Goal: Task Accomplishment & Management: Use online tool/utility

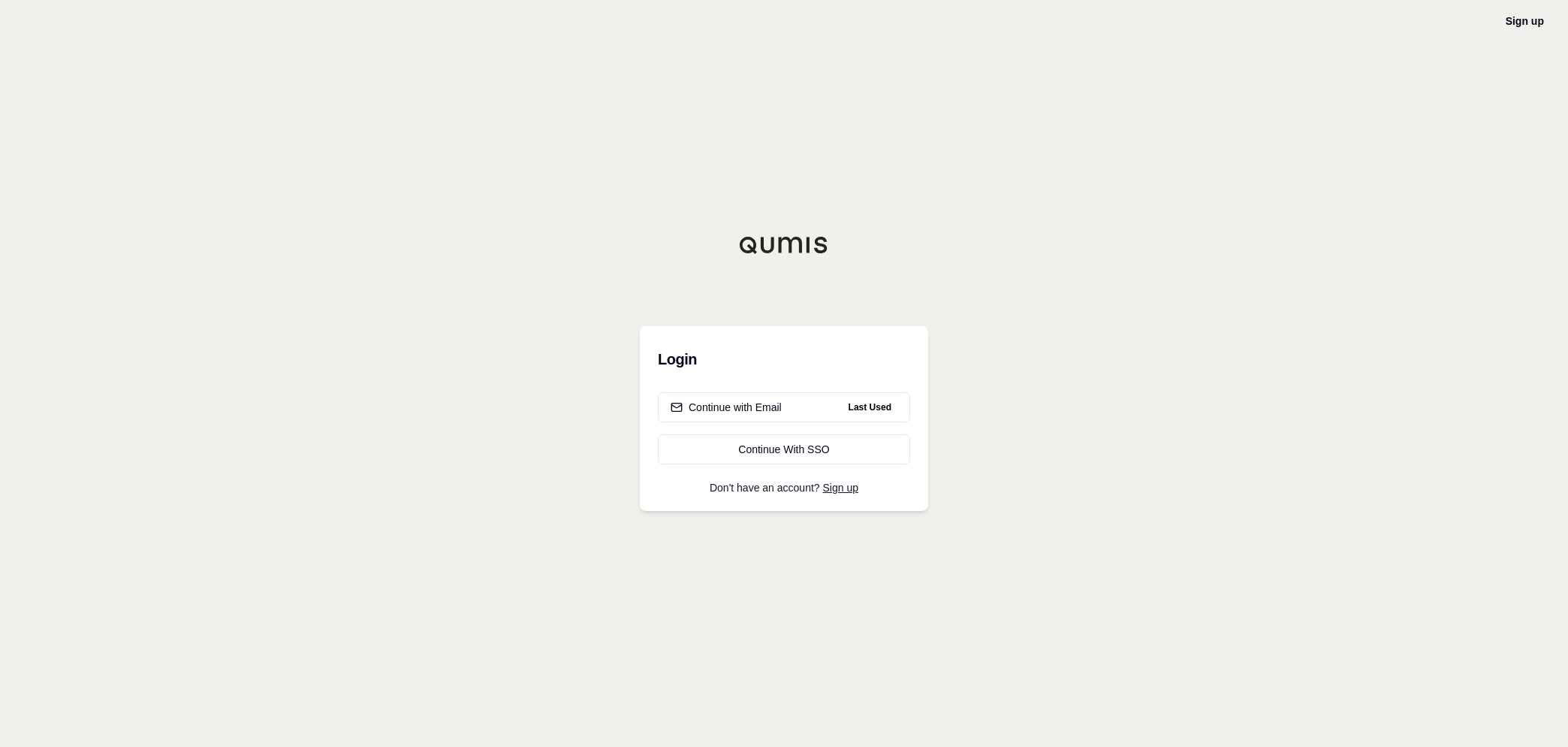
drag, startPoint x: 743, startPoint y: 414, endPoint x: 58, endPoint y: 402, distance: 685.1
click at [743, 414] on div "Continue with Email" at bounding box center [726, 407] width 111 height 15
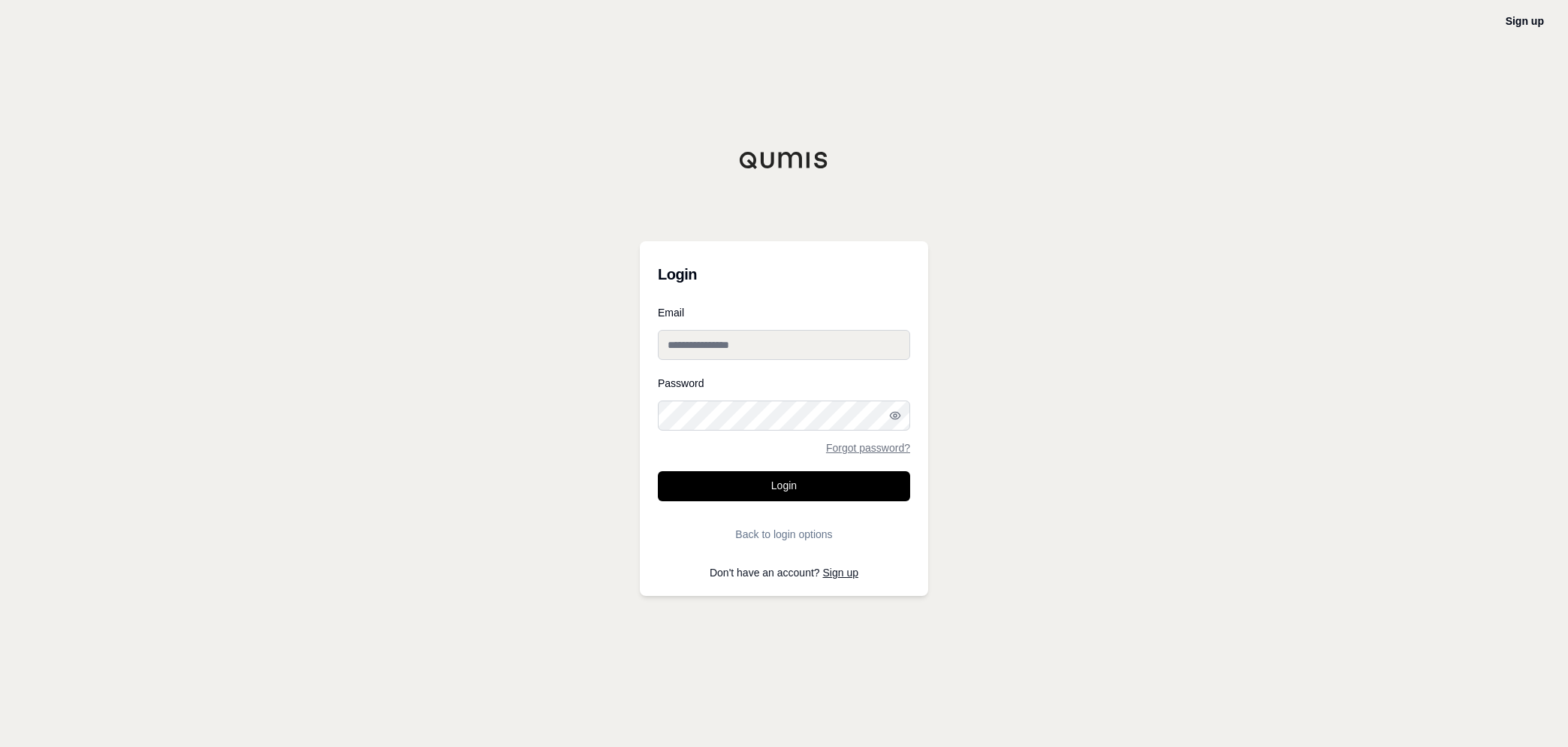
type input "**********"
click at [778, 449] on button "Login" at bounding box center [784, 486] width 252 height 30
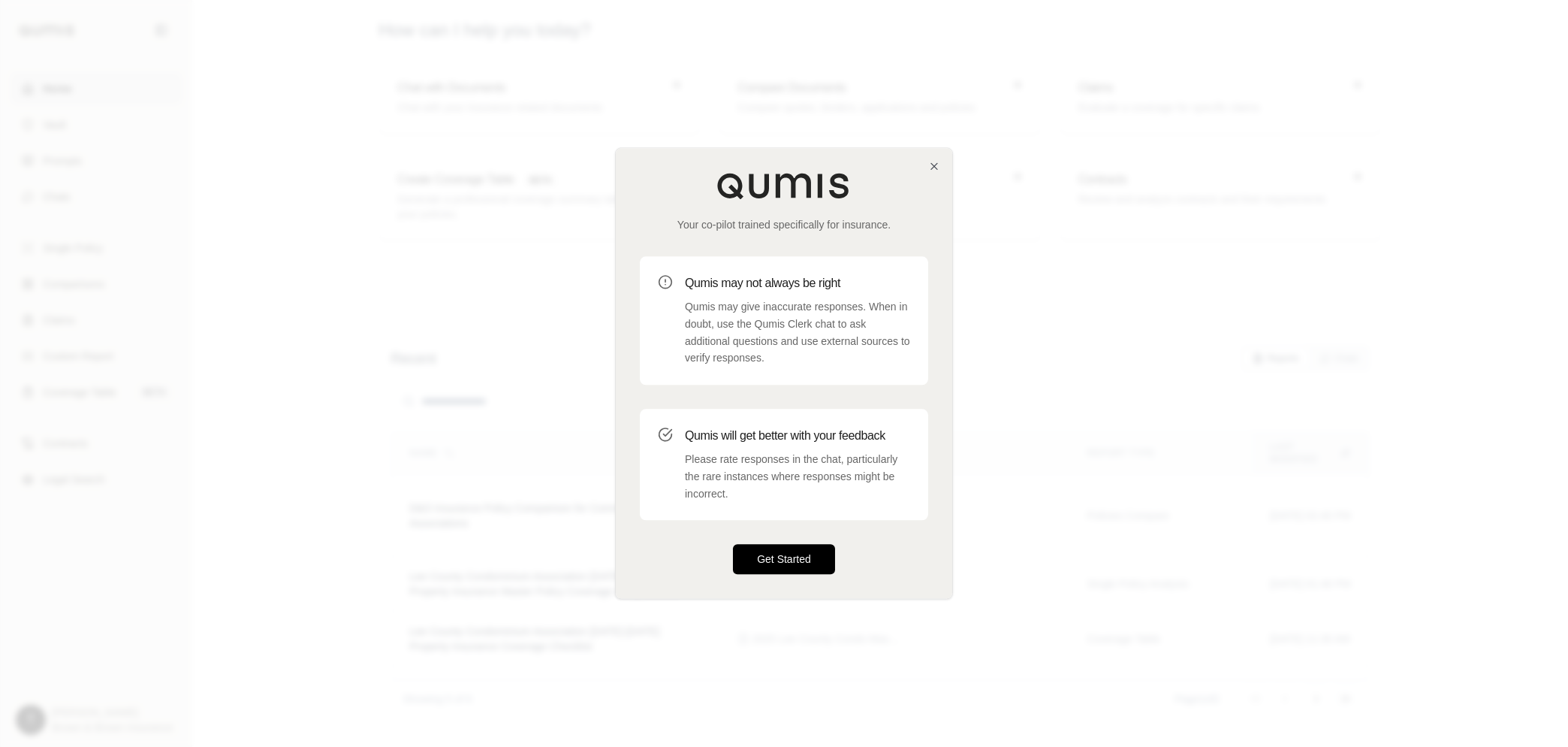
click at [796, 449] on button "Get Started" at bounding box center [784, 560] width 102 height 30
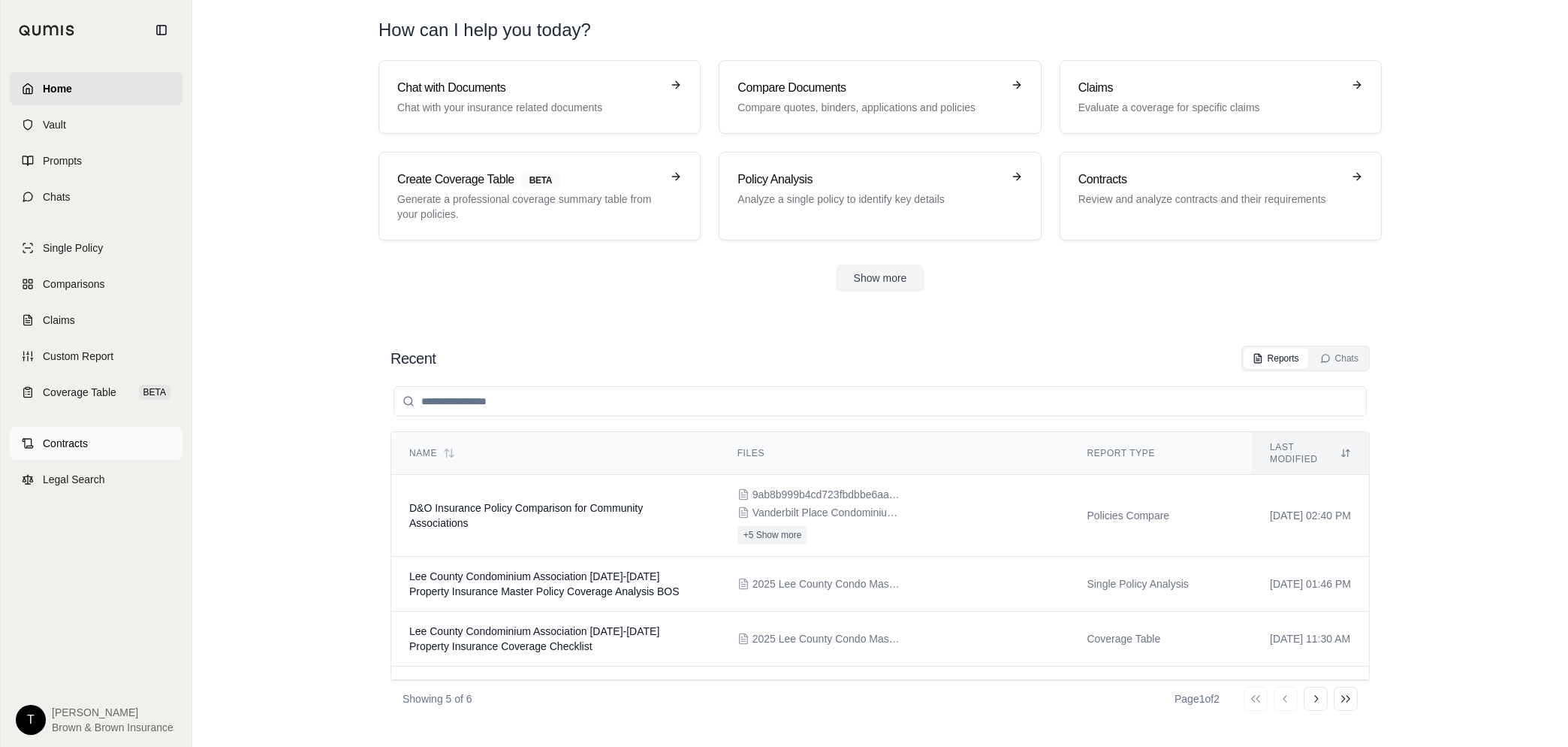
click at [78, 439] on span "Contracts" at bounding box center [65, 443] width 46 height 15
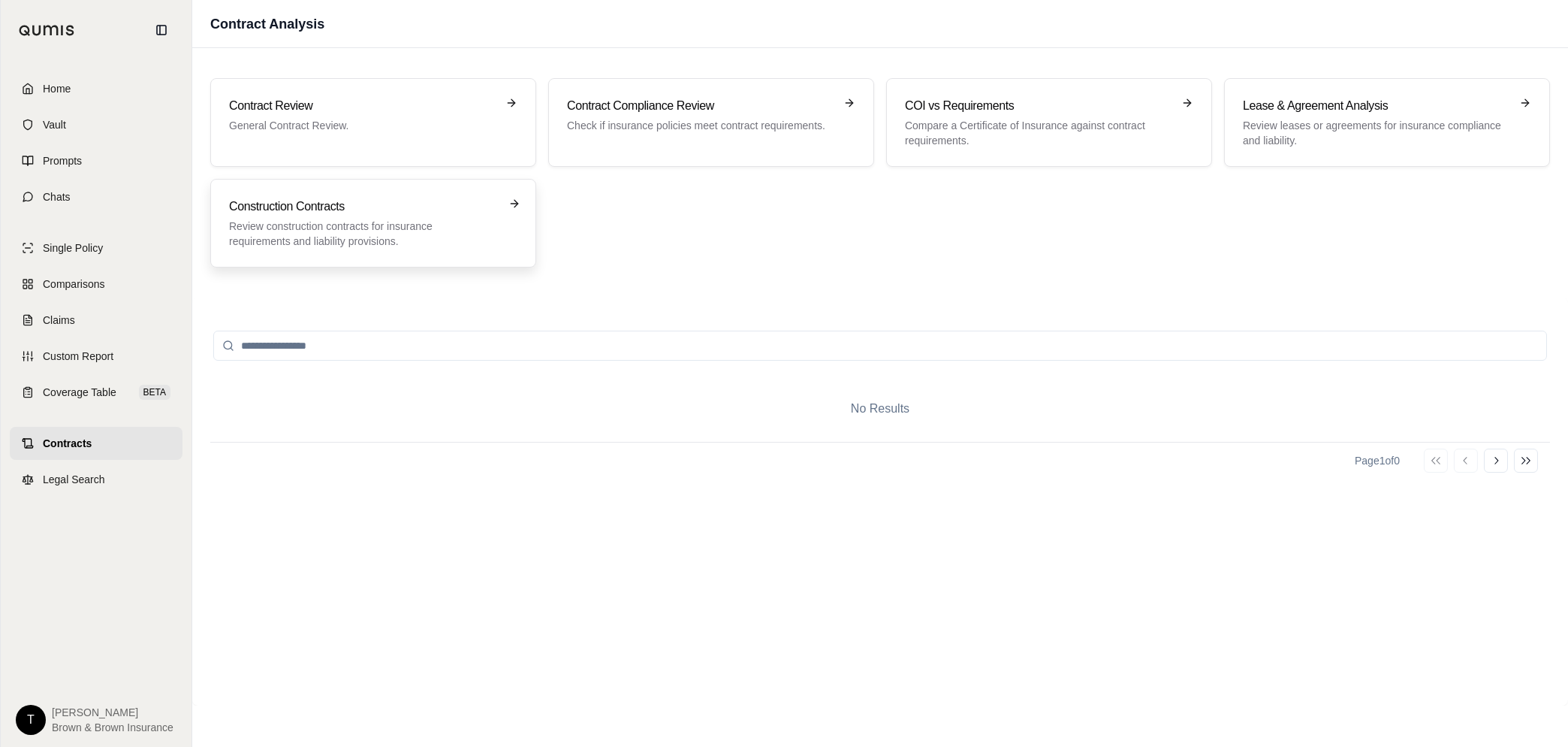
click at [299, 231] on p "Review construction contracts for insurance requirements and liability provisio…" at bounding box center [363, 233] width 267 height 30
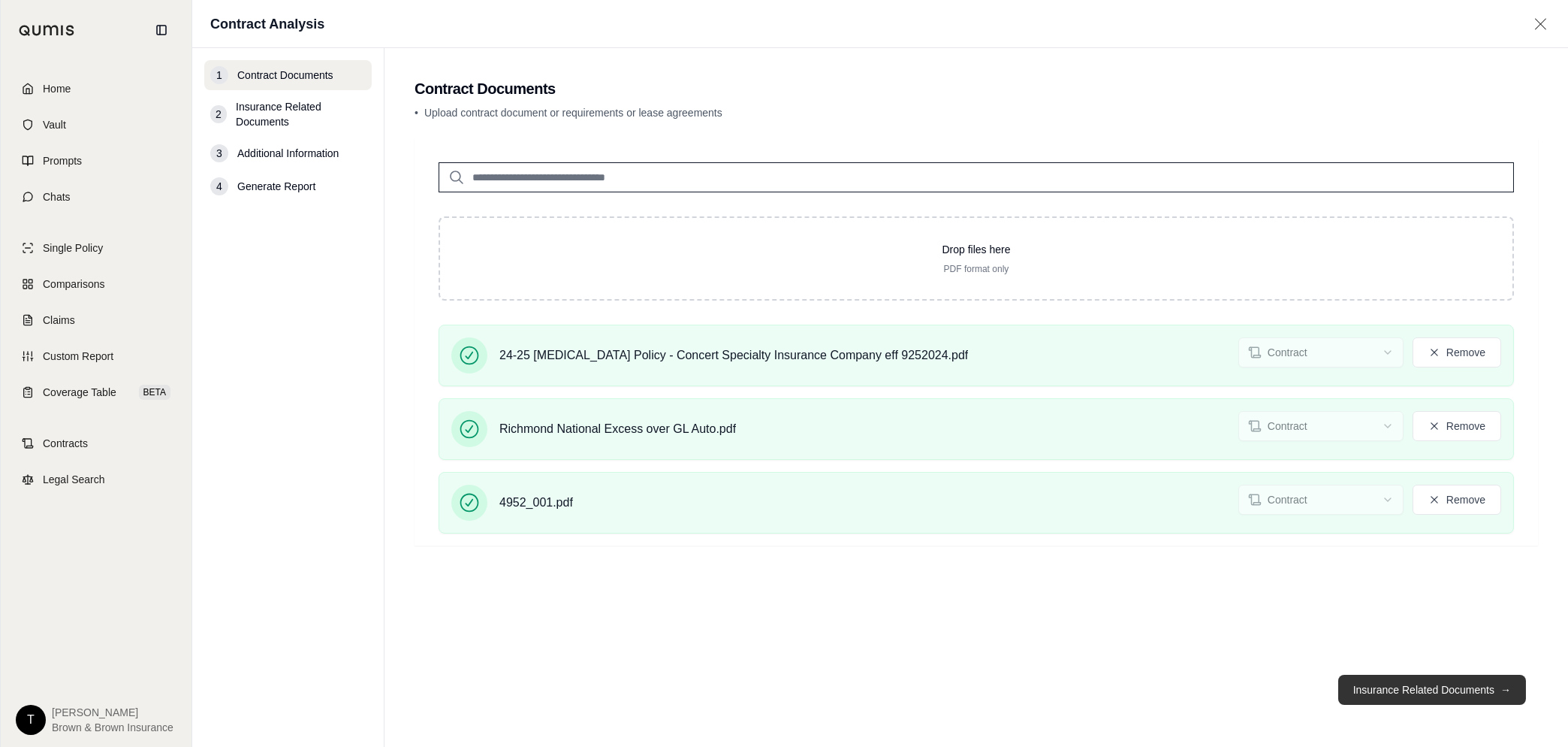
click at [796, 449] on button "Insurance Related Documents →" at bounding box center [1432, 690] width 188 height 30
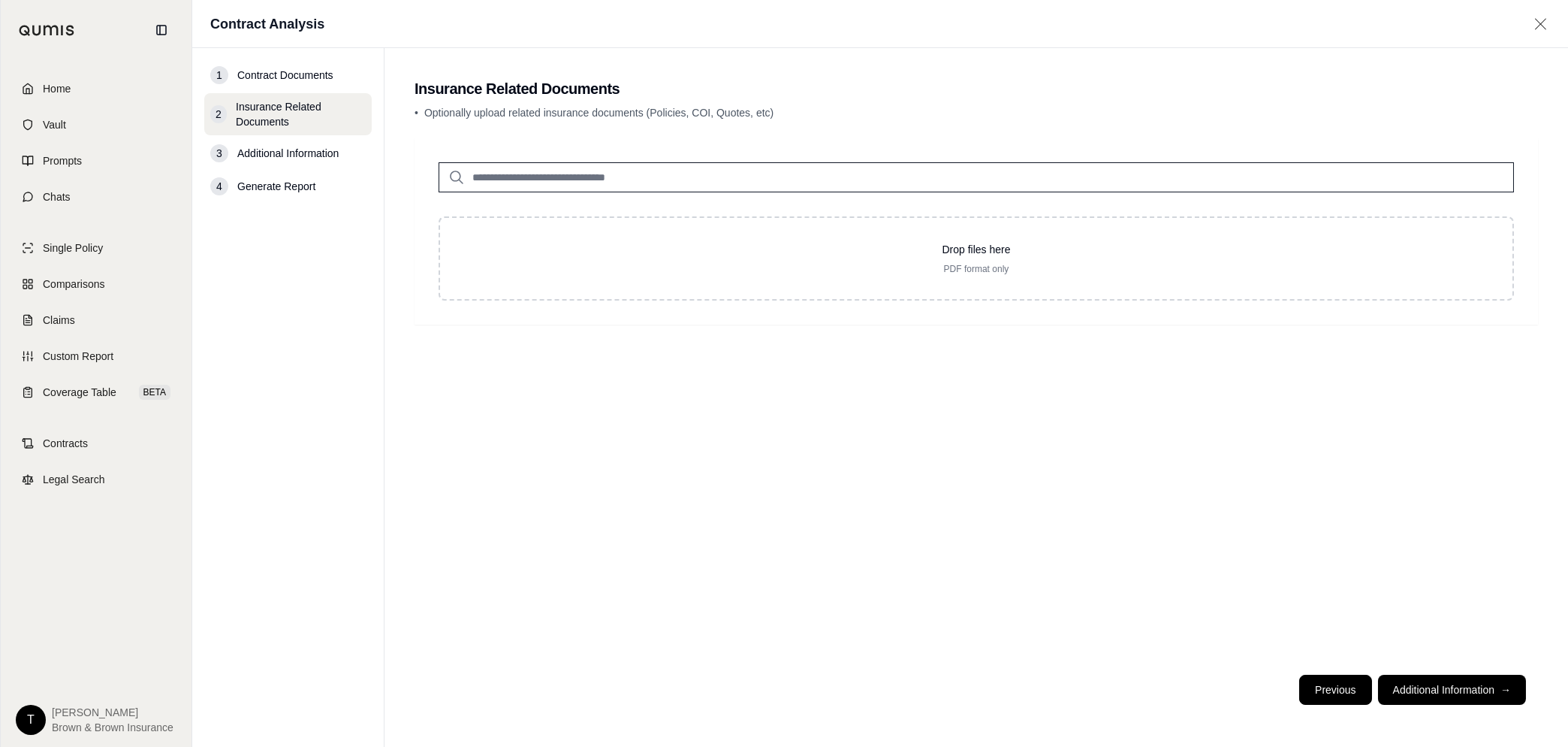
click at [796, 449] on button "Previous" at bounding box center [1336, 690] width 72 height 30
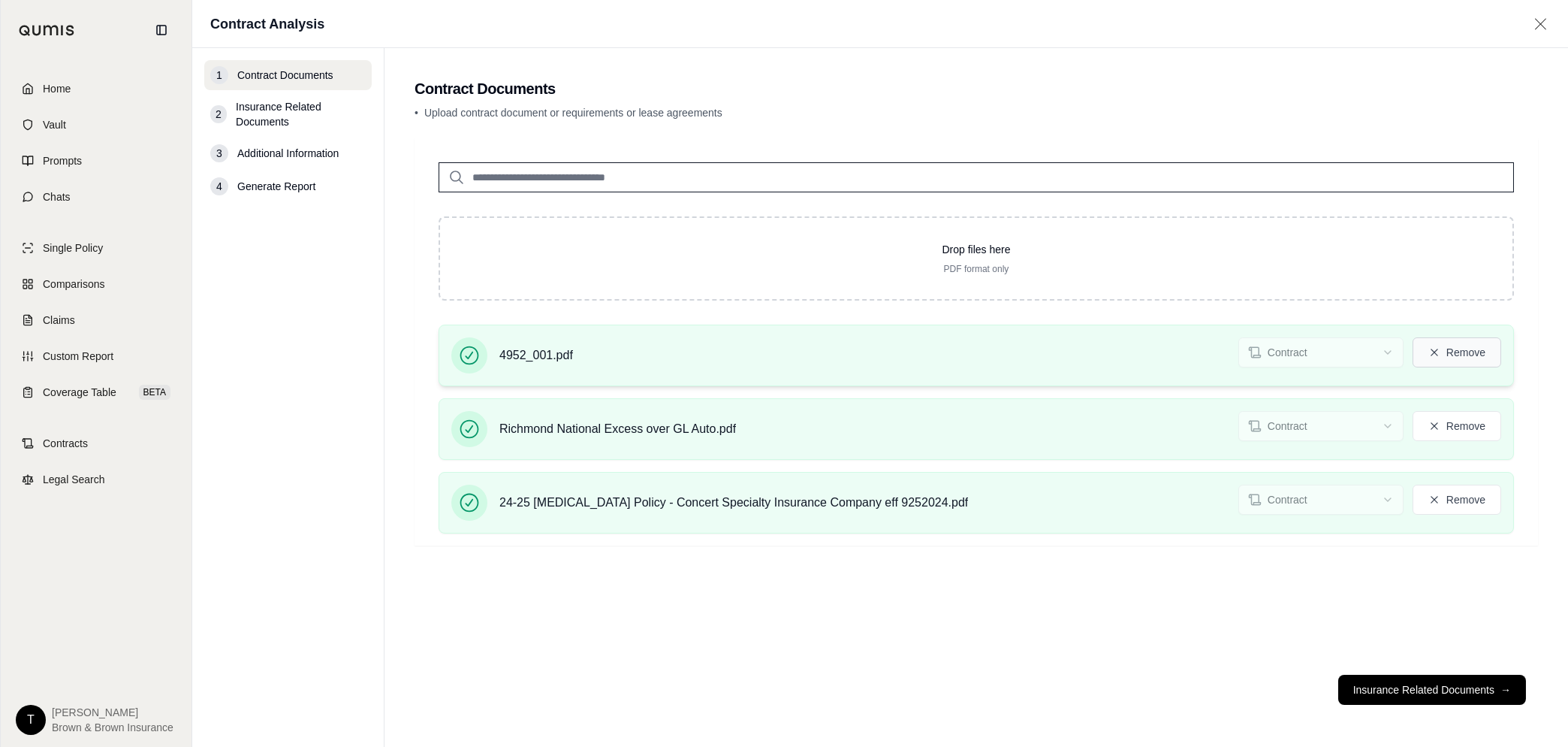
click at [796, 351] on button "Remove" at bounding box center [1456, 353] width 88 height 30
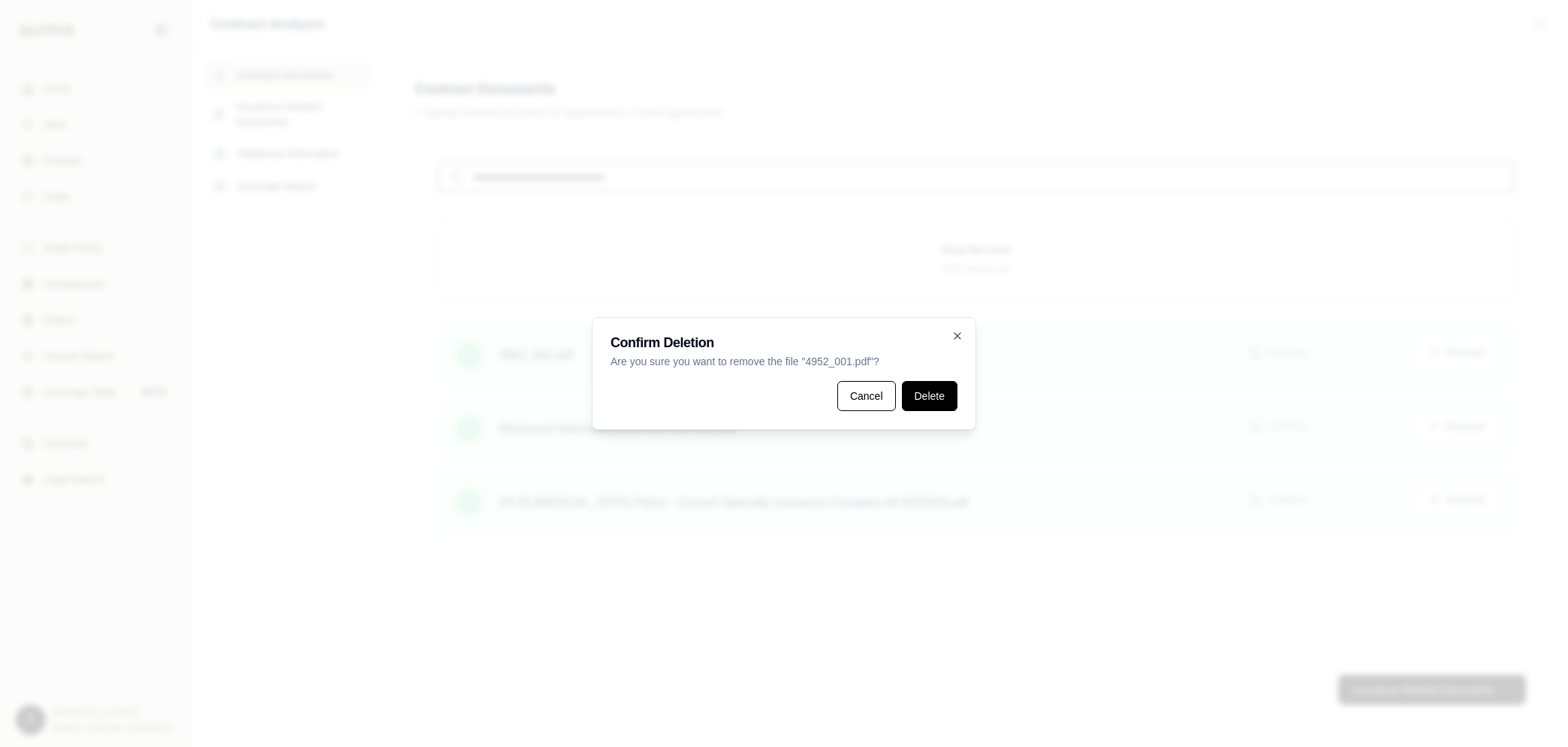
click at [796, 402] on button "Delete" at bounding box center [930, 396] width 56 height 30
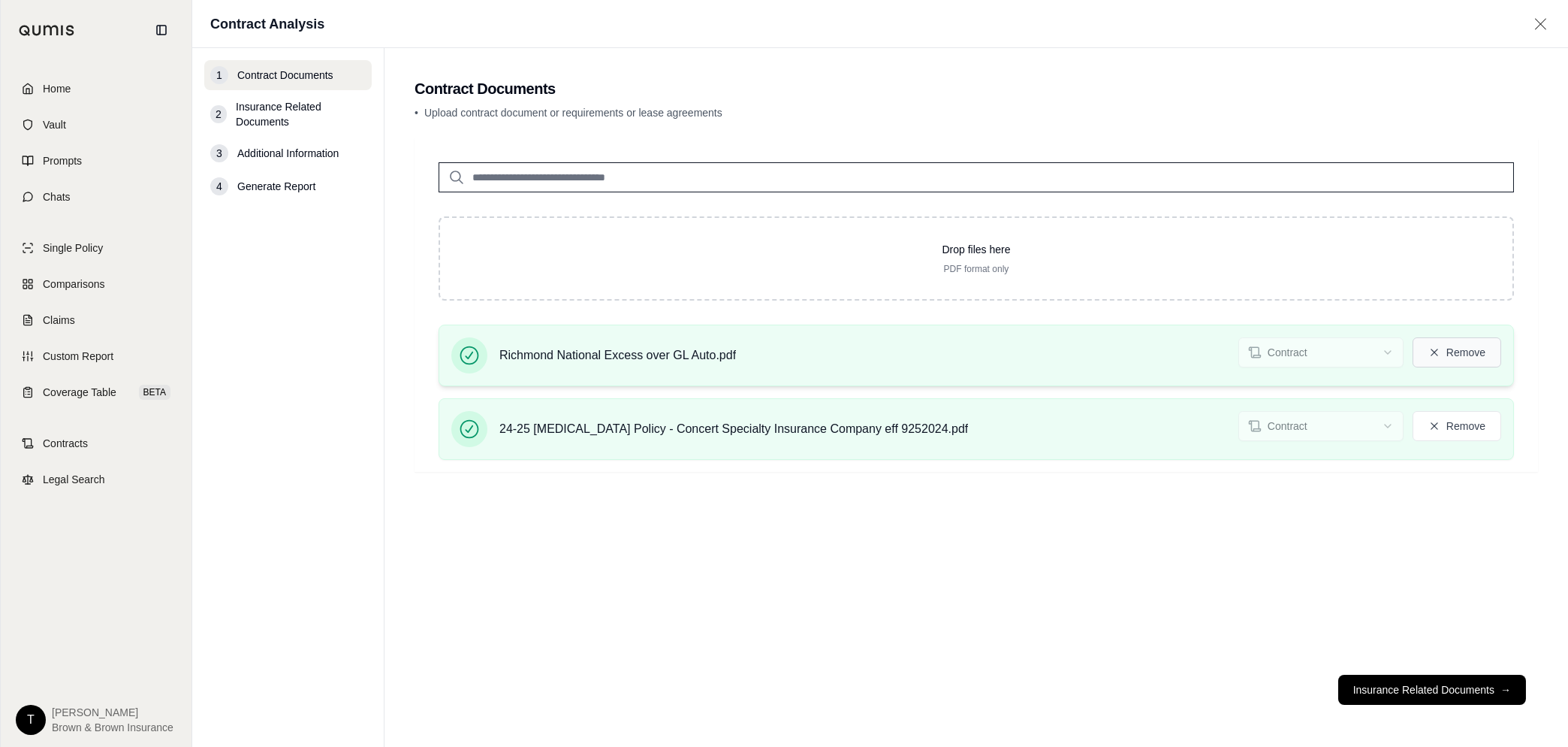
click at [796, 357] on button "Remove" at bounding box center [1456, 353] width 88 height 30
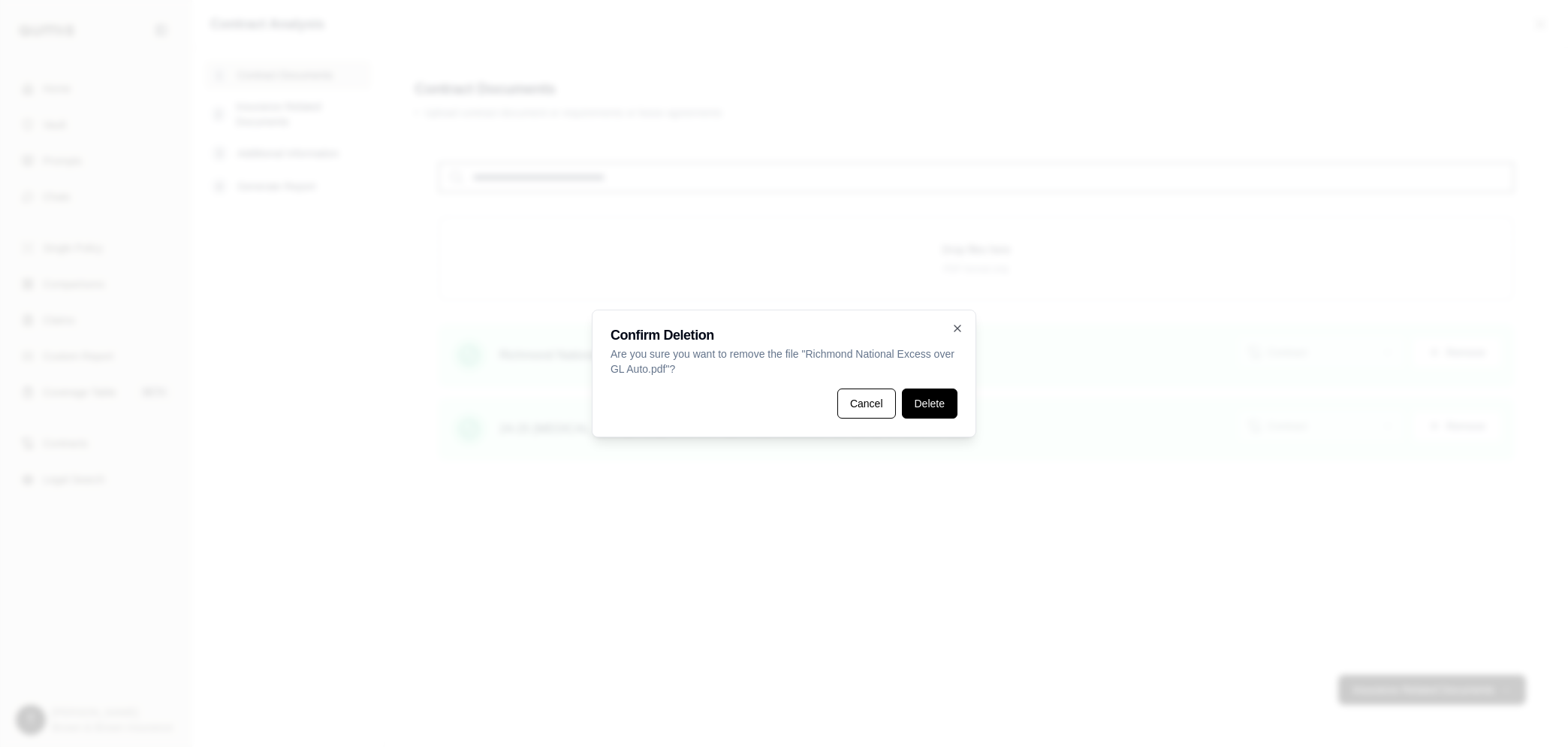
click at [796, 402] on button "Delete" at bounding box center [930, 403] width 56 height 30
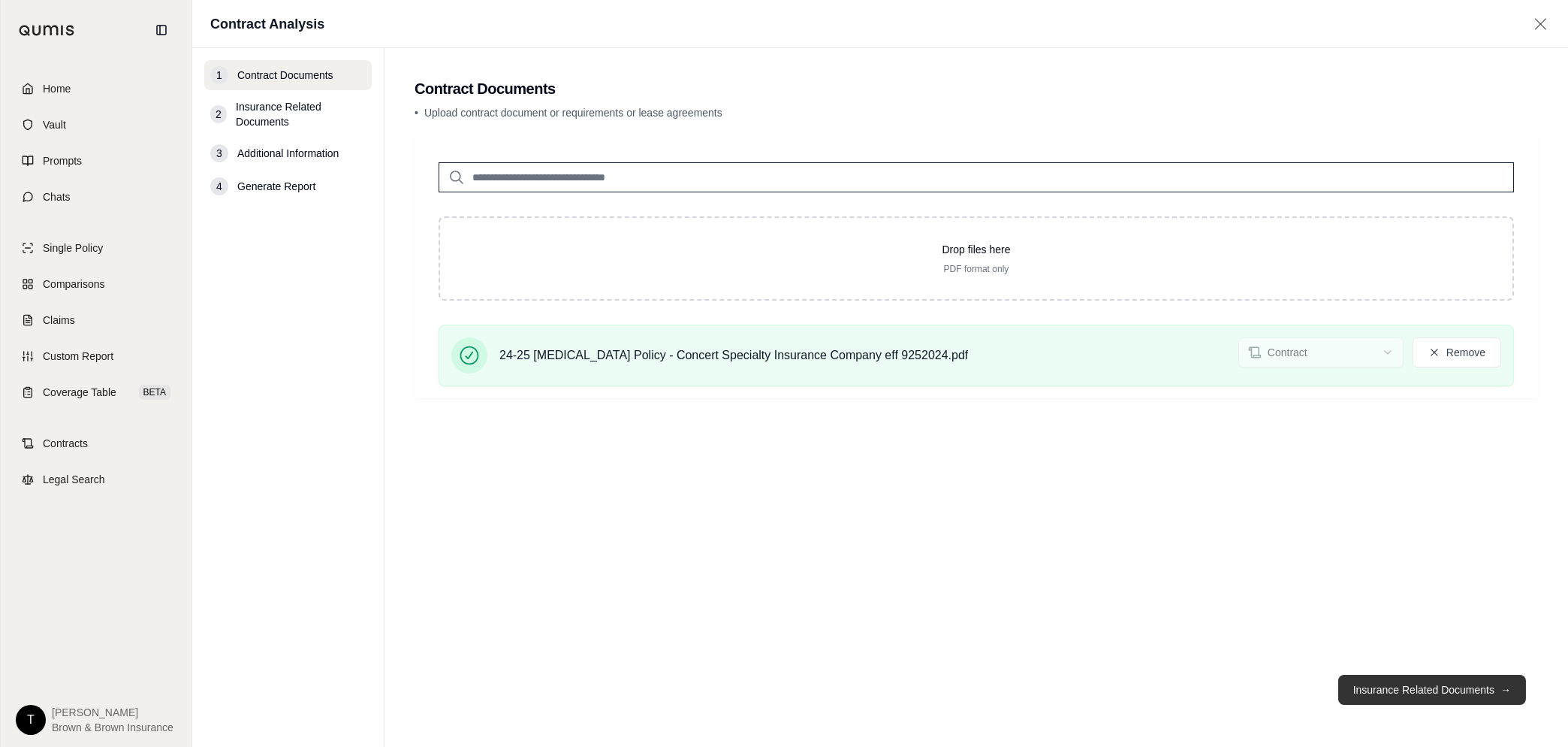
click at [796, 449] on button "Insurance Related Documents →" at bounding box center [1432, 690] width 188 height 30
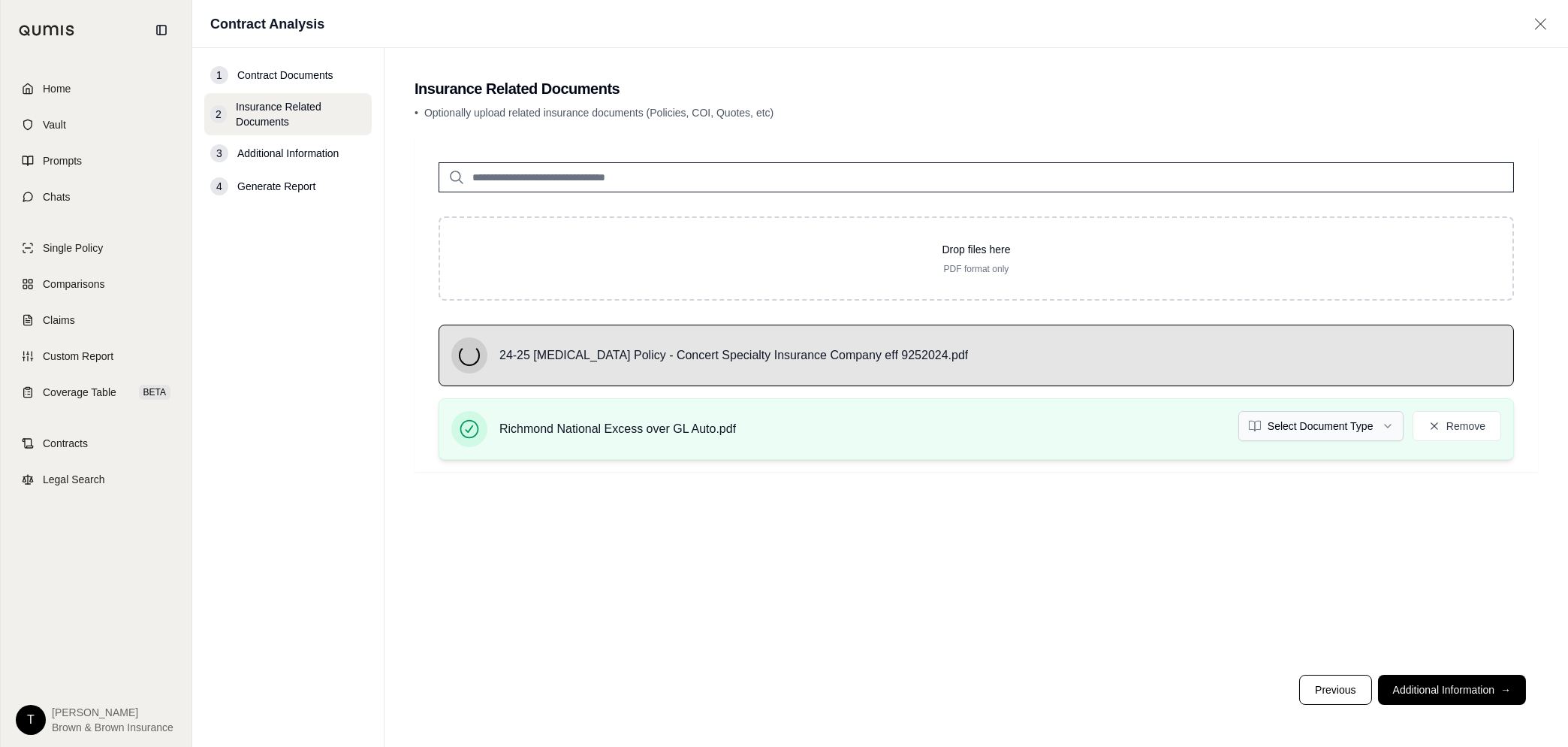
click at [796, 422] on html "Home Vault Prompts Chats Single Policy Comparisons Claims Custom Report Coverag…" at bounding box center [784, 373] width 1568 height 747
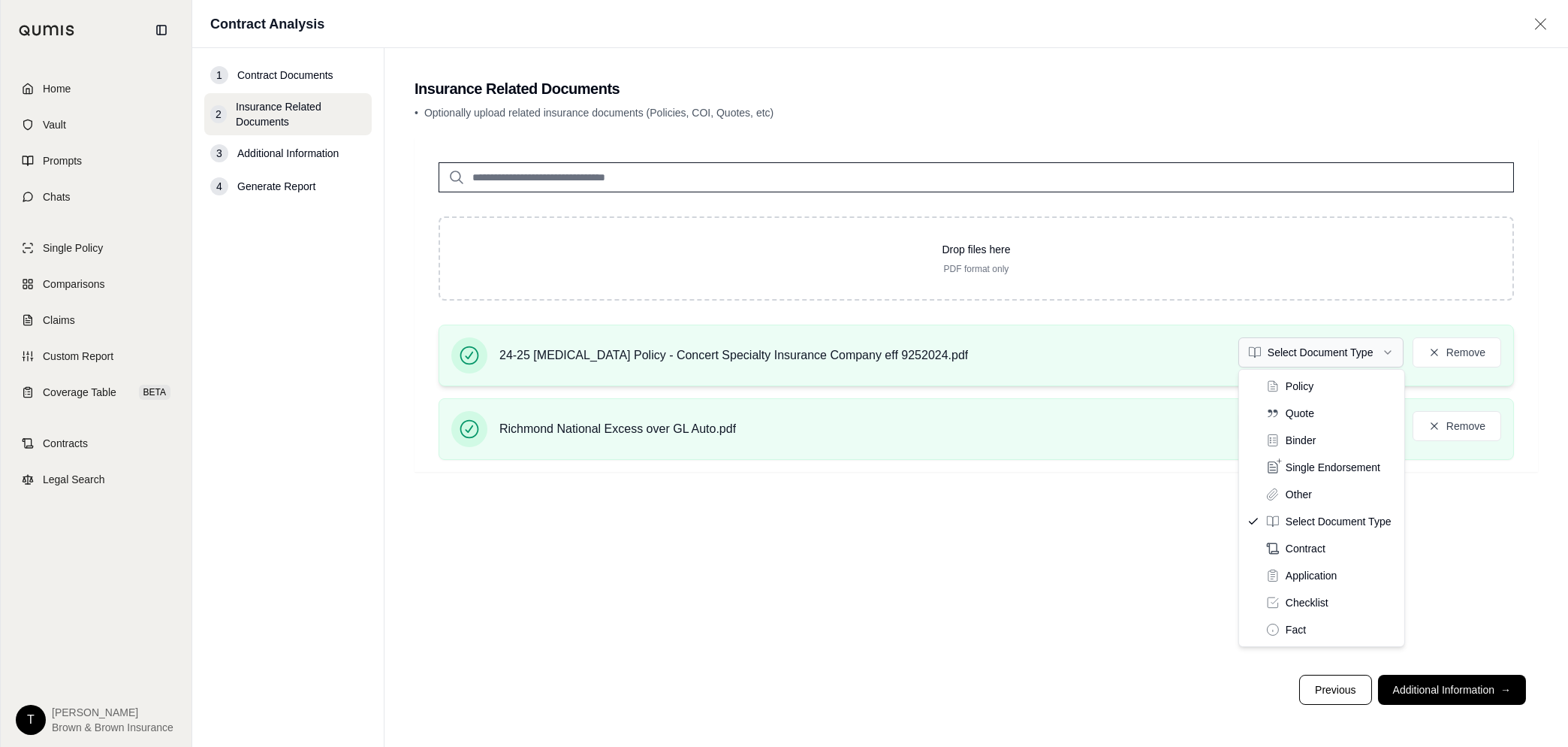
click at [796, 355] on html "Home Vault Prompts Chats Single Policy Comparisons Claims Custom Report Coverag…" at bounding box center [784, 373] width 1568 height 747
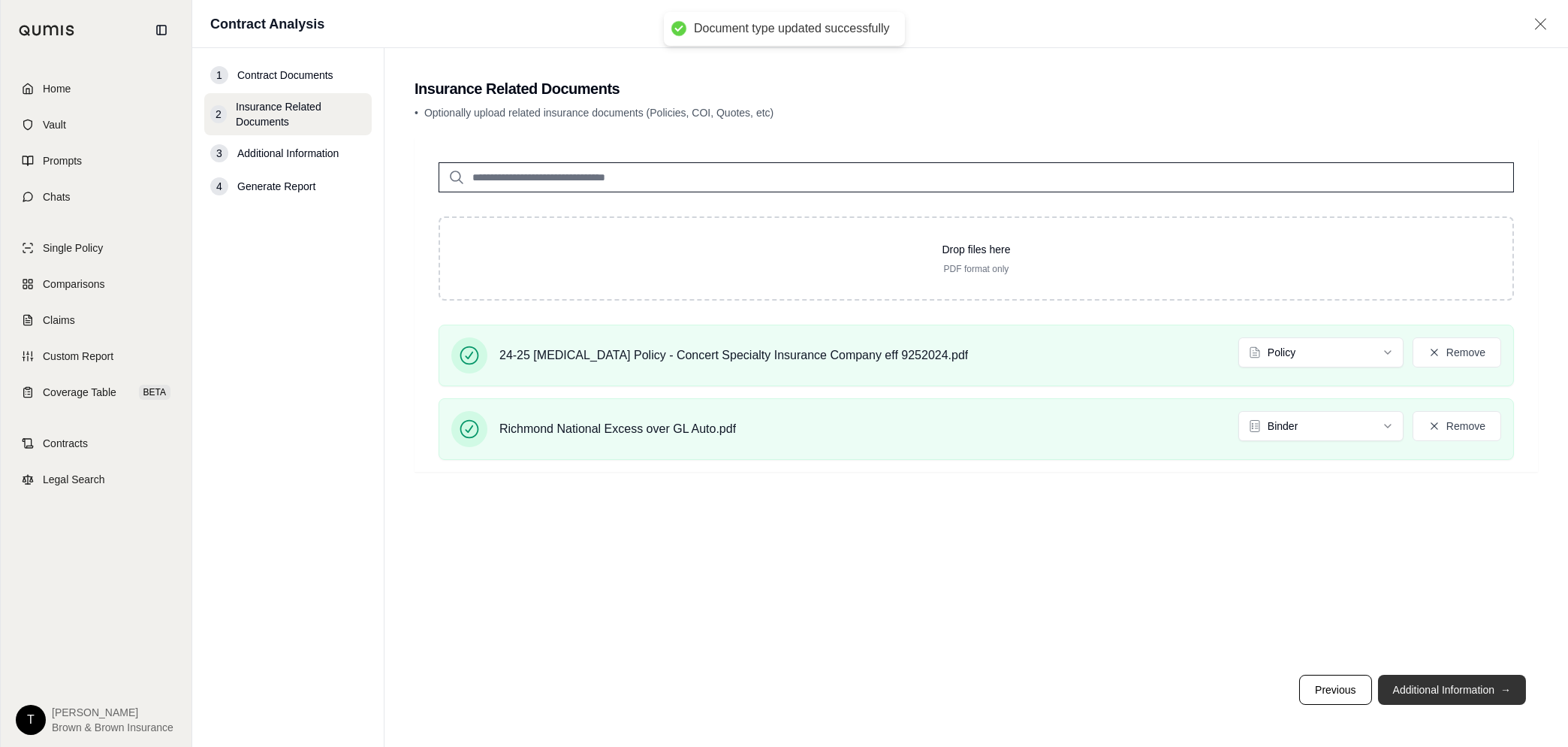
click at [796, 449] on button "Additional Information →" at bounding box center [1452, 690] width 148 height 30
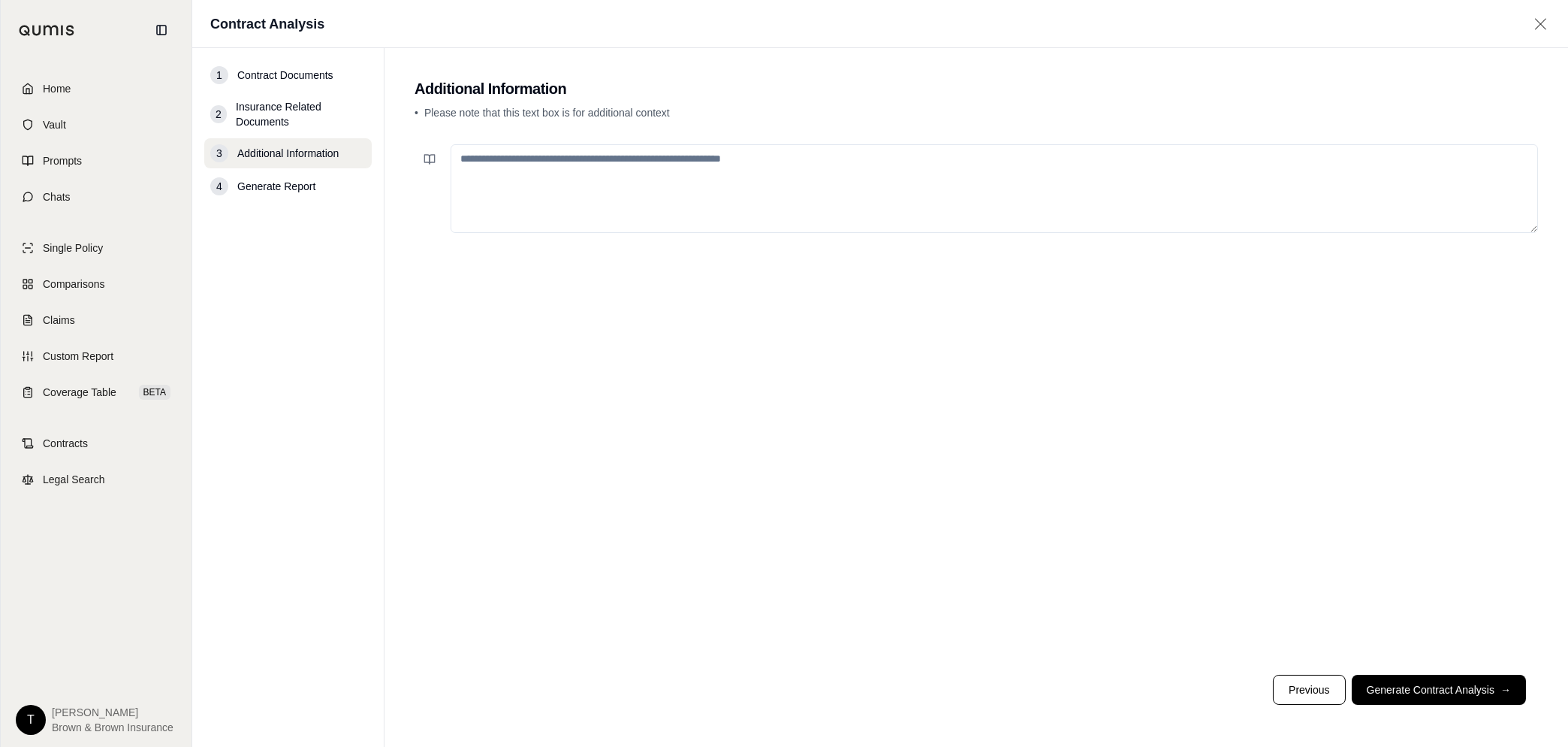
click at [568, 159] on textarea at bounding box center [994, 188] width 1088 height 88
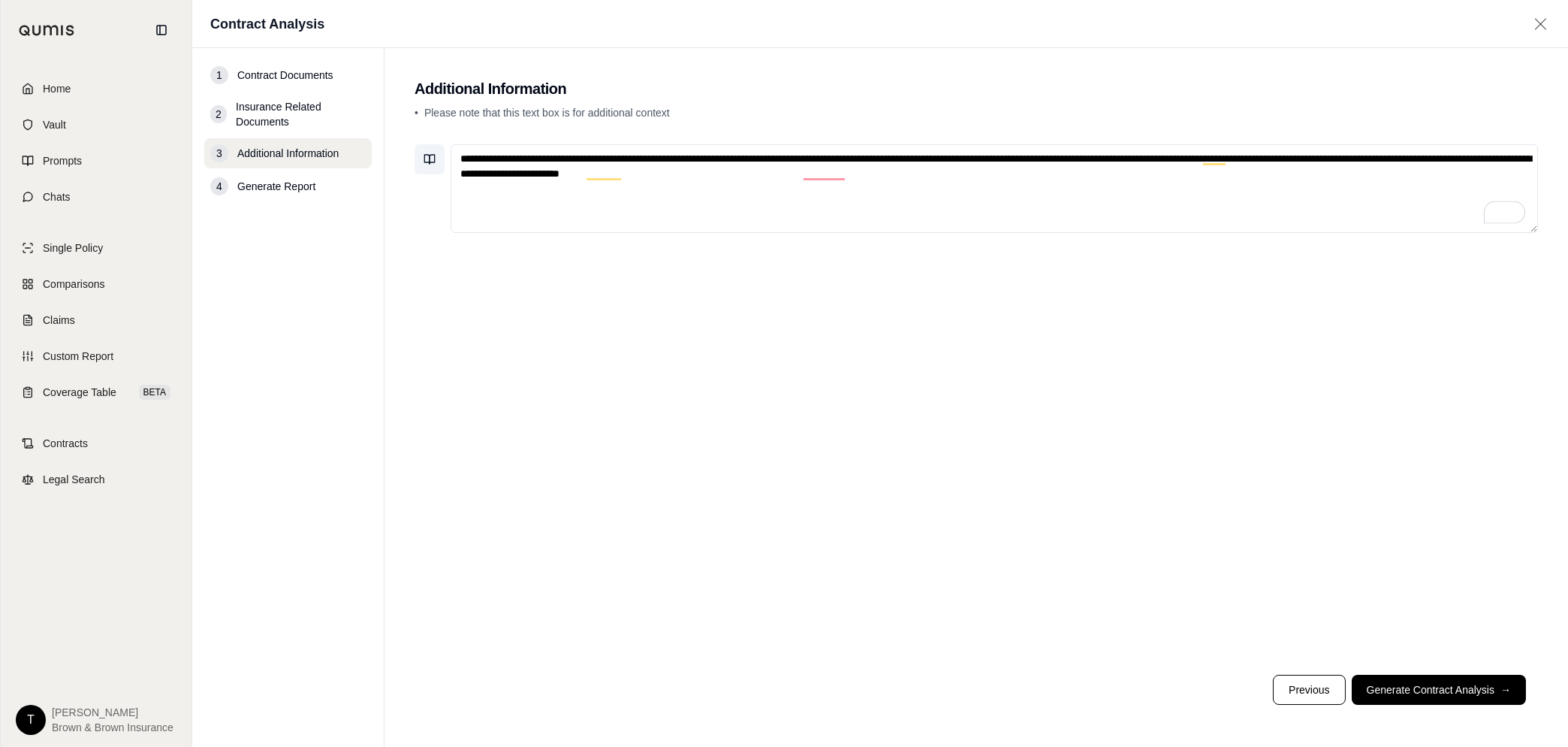
drag, startPoint x: 852, startPoint y: 175, endPoint x: 440, endPoint y: 150, distance: 412.8
click at [440, 150] on div "**********" at bounding box center [976, 188] width 1124 height 88
paste textarea "**********"
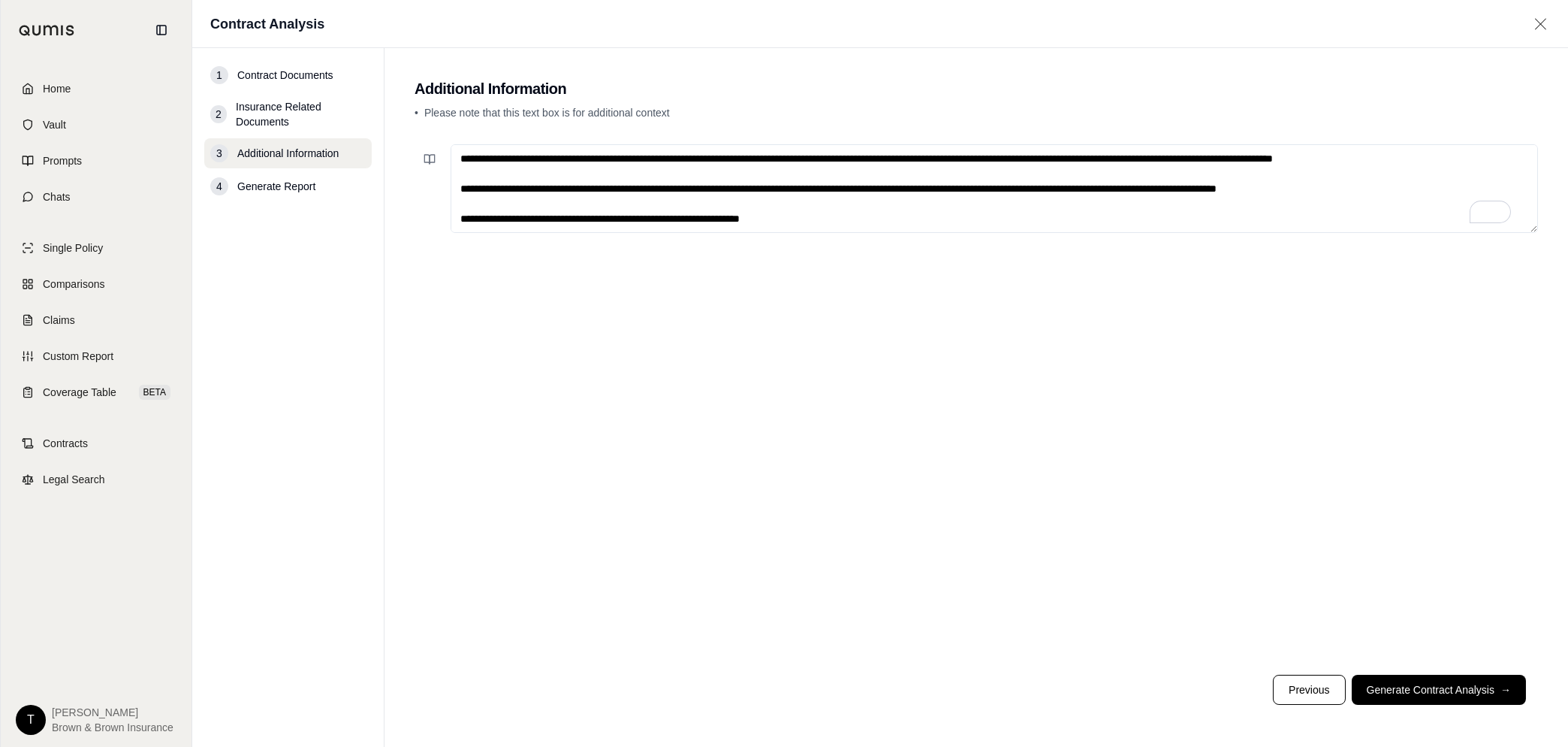
scroll to position [83, 0]
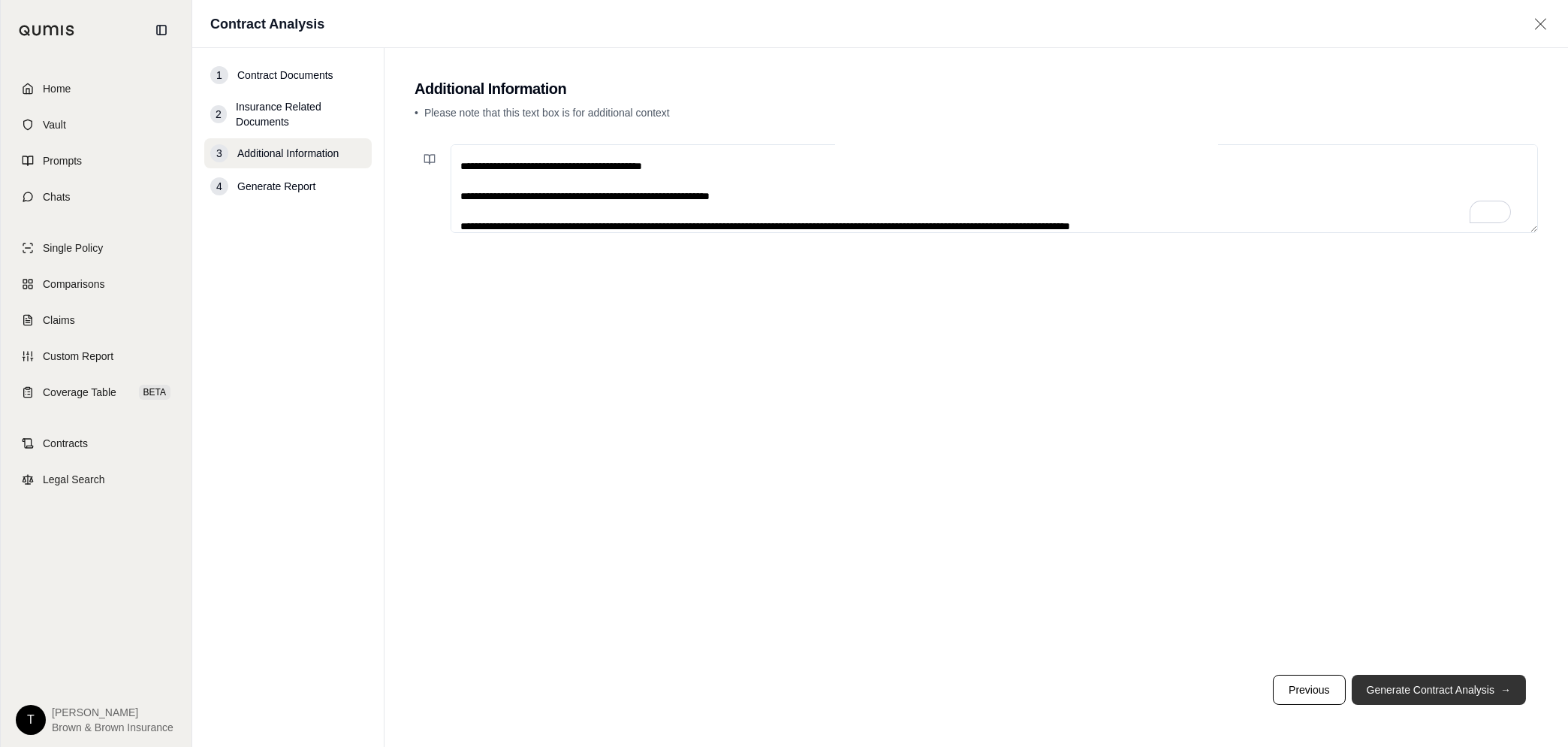
type textarea "**********"
click at [796, 449] on button "Generate Contract Analysis →" at bounding box center [1439, 690] width 175 height 30
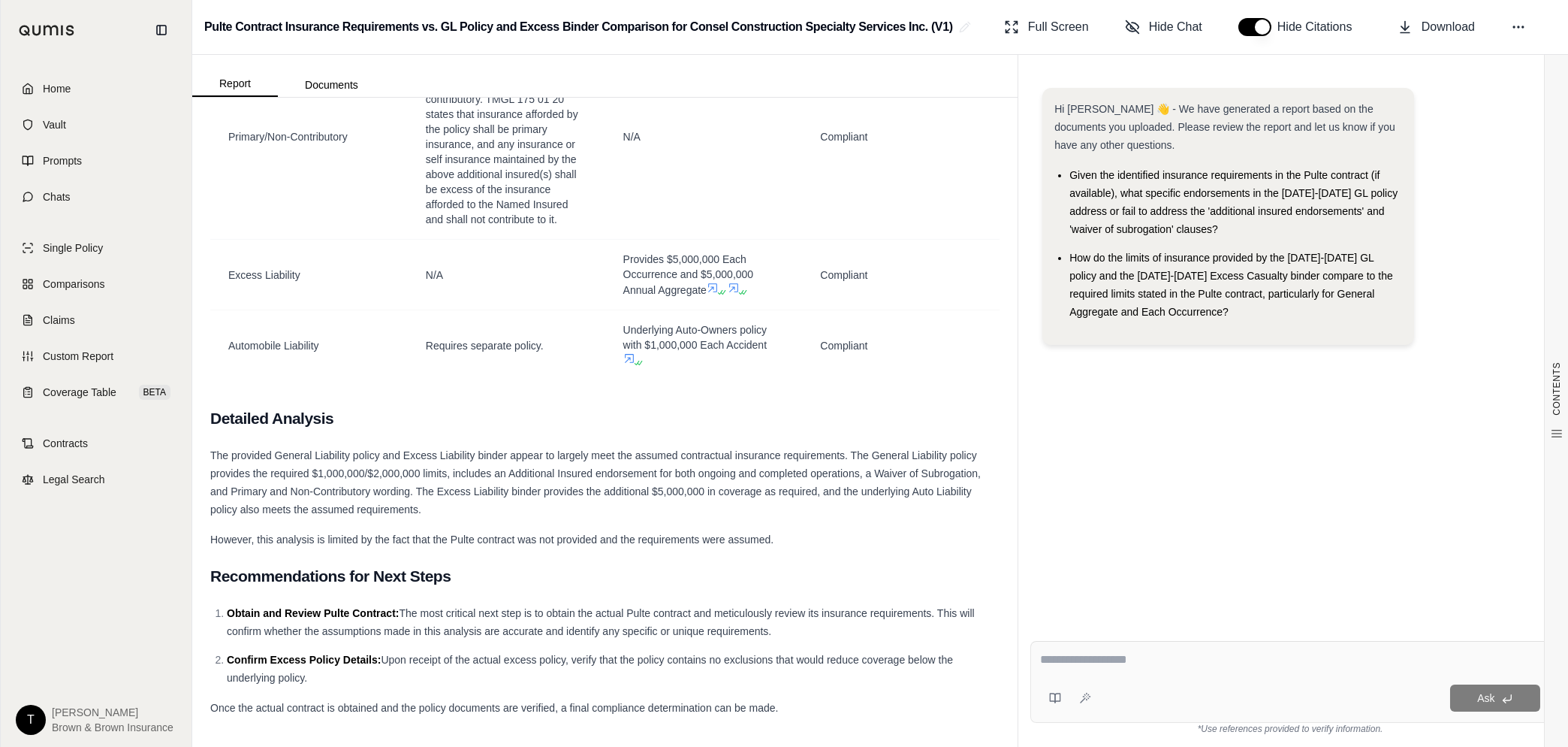
scroll to position [2179, 0]
drag, startPoint x: 237, startPoint y: 663, endPoint x: 709, endPoint y: 661, distance: 472.0
click at [709, 449] on li "Confirm Excess Policy Details: Upon receipt of the actual excess policy, verify…" at bounding box center [613, 669] width 773 height 36
drag, startPoint x: 706, startPoint y: 663, endPoint x: 582, endPoint y: 666, distance: 124.0
click at [582, 449] on li "Confirm Excess Policy Details: Upon receipt of the actual excess policy, verify…" at bounding box center [613, 669] width 773 height 36
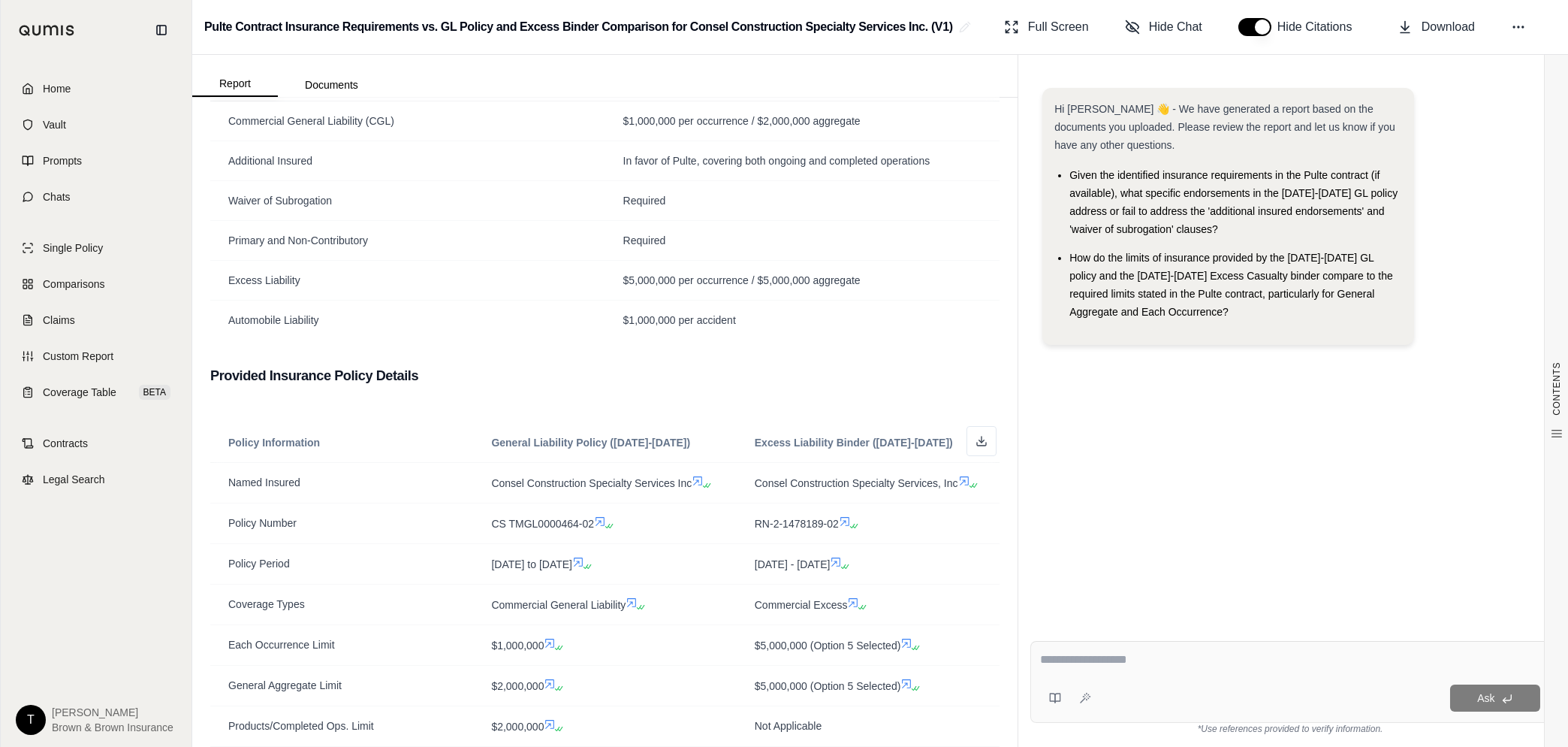
scroll to position [677, 0]
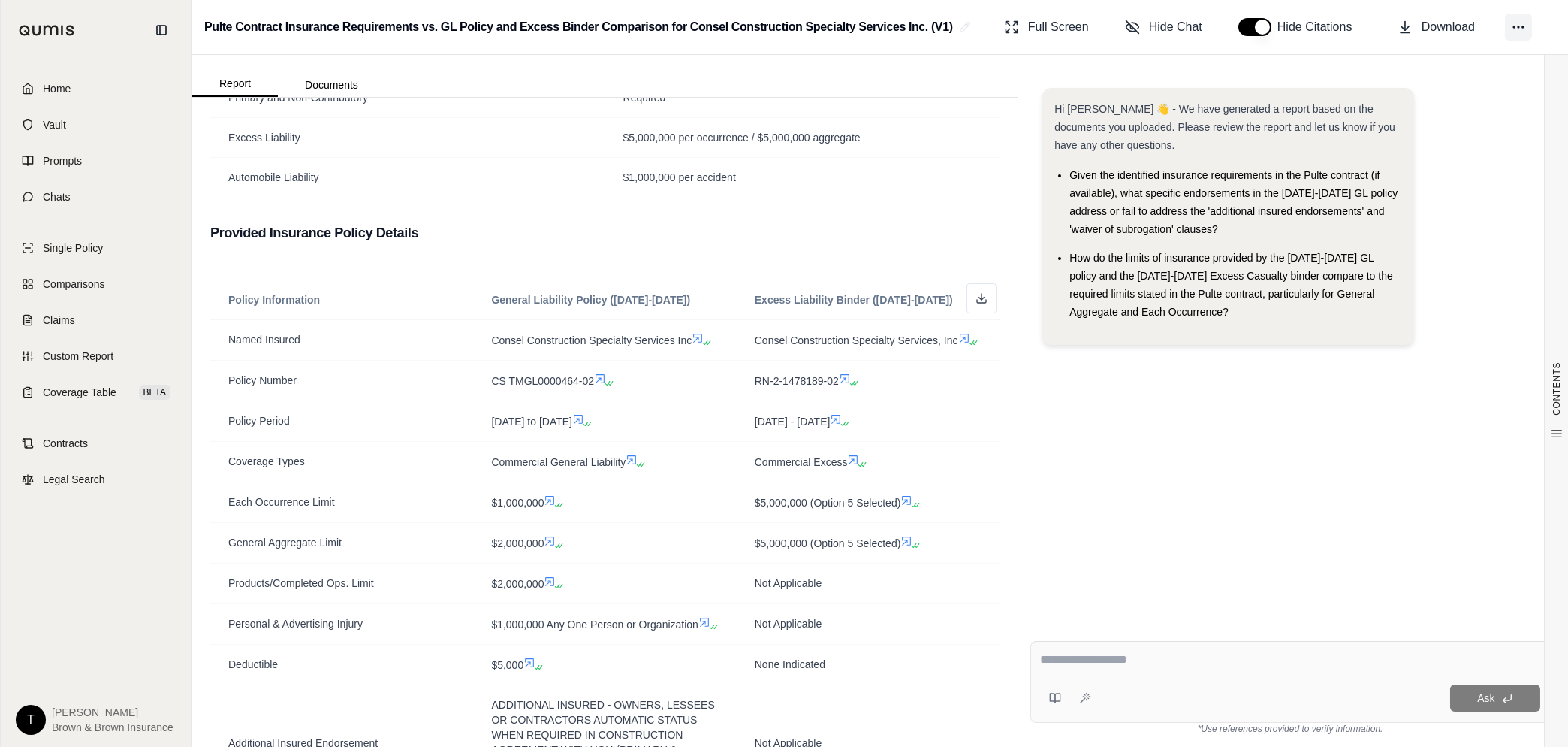
click at [796, 34] on button at bounding box center [1519, 27] width 28 height 28
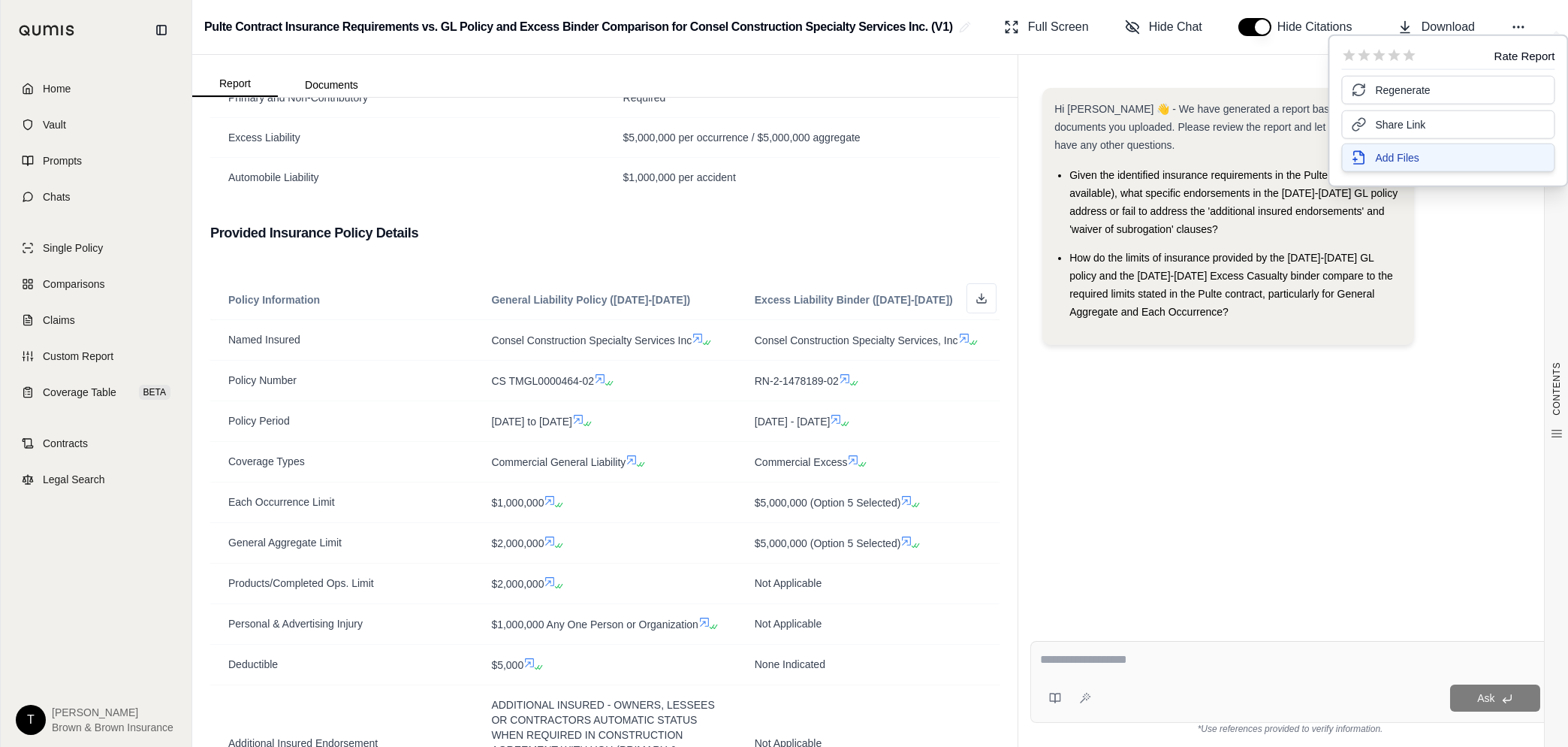
click at [796, 159] on button "Add Files" at bounding box center [1448, 158] width 213 height 28
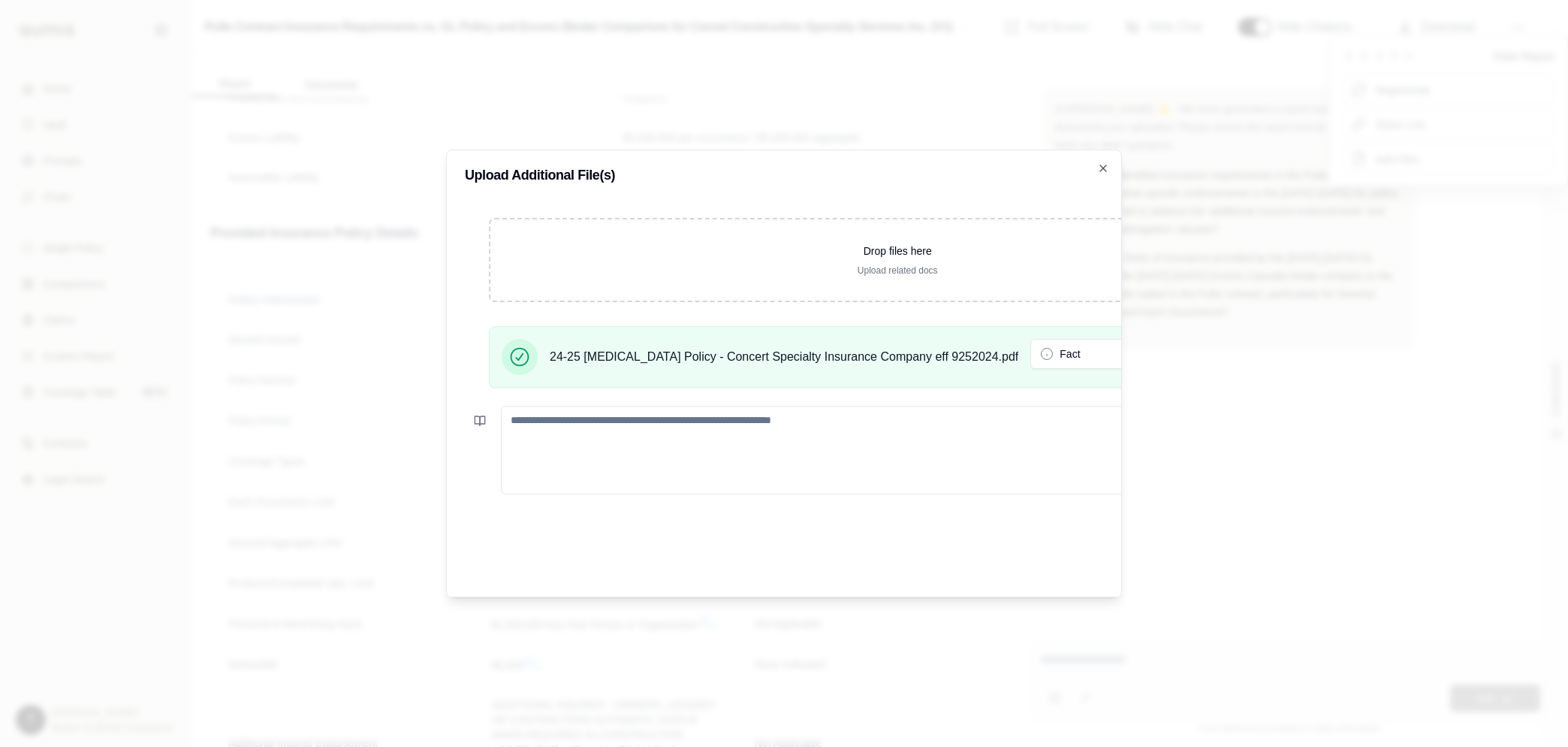
click at [663, 420] on textarea at bounding box center [915, 450] width 829 height 88
type textarea "**********"
click at [796, 345] on button "Fact" at bounding box center [1113, 354] width 165 height 30
click at [796, 349] on button "Fact" at bounding box center [1113, 354] width 165 height 30
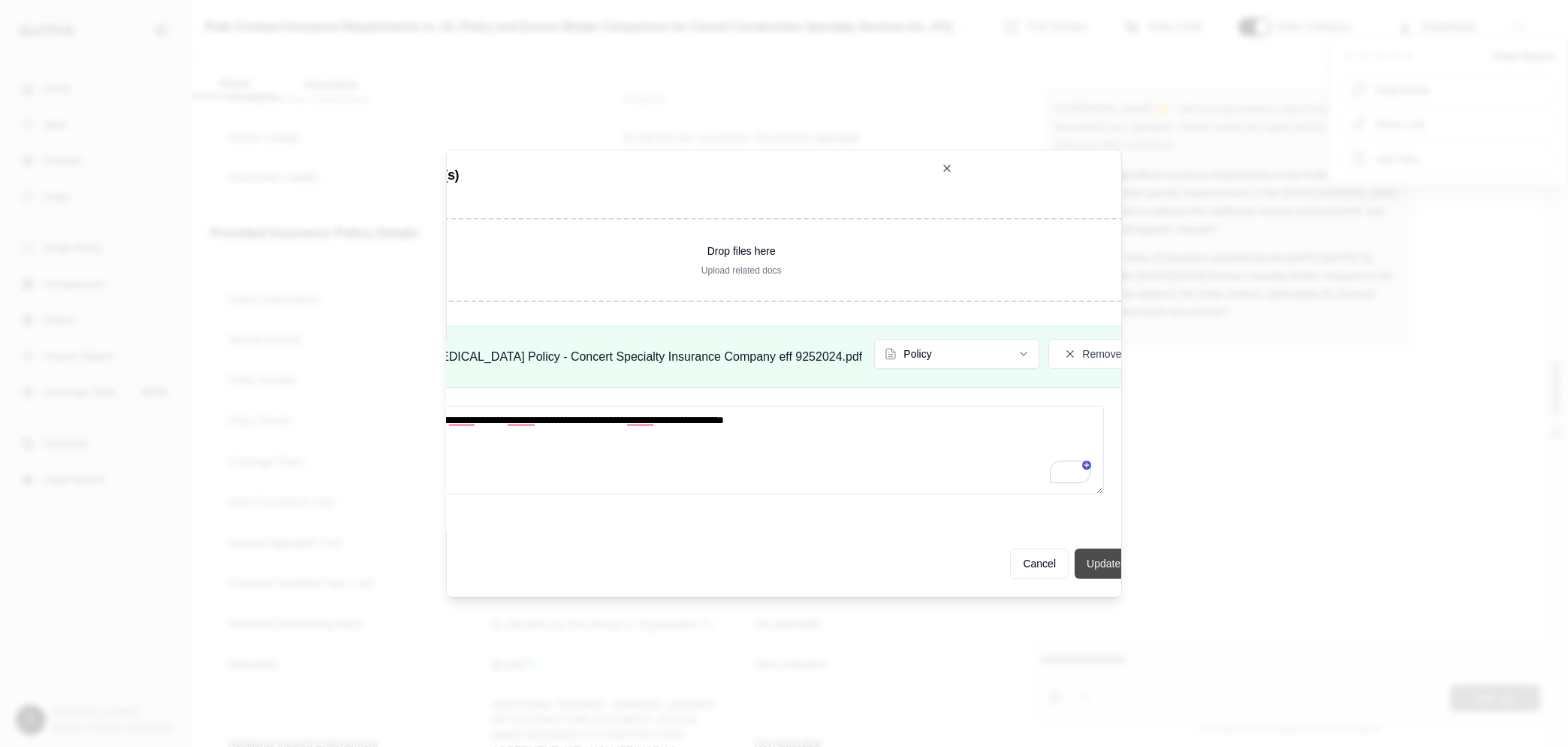
click at [796, 449] on button "Update Analysis" at bounding box center [1124, 564] width 100 height 30
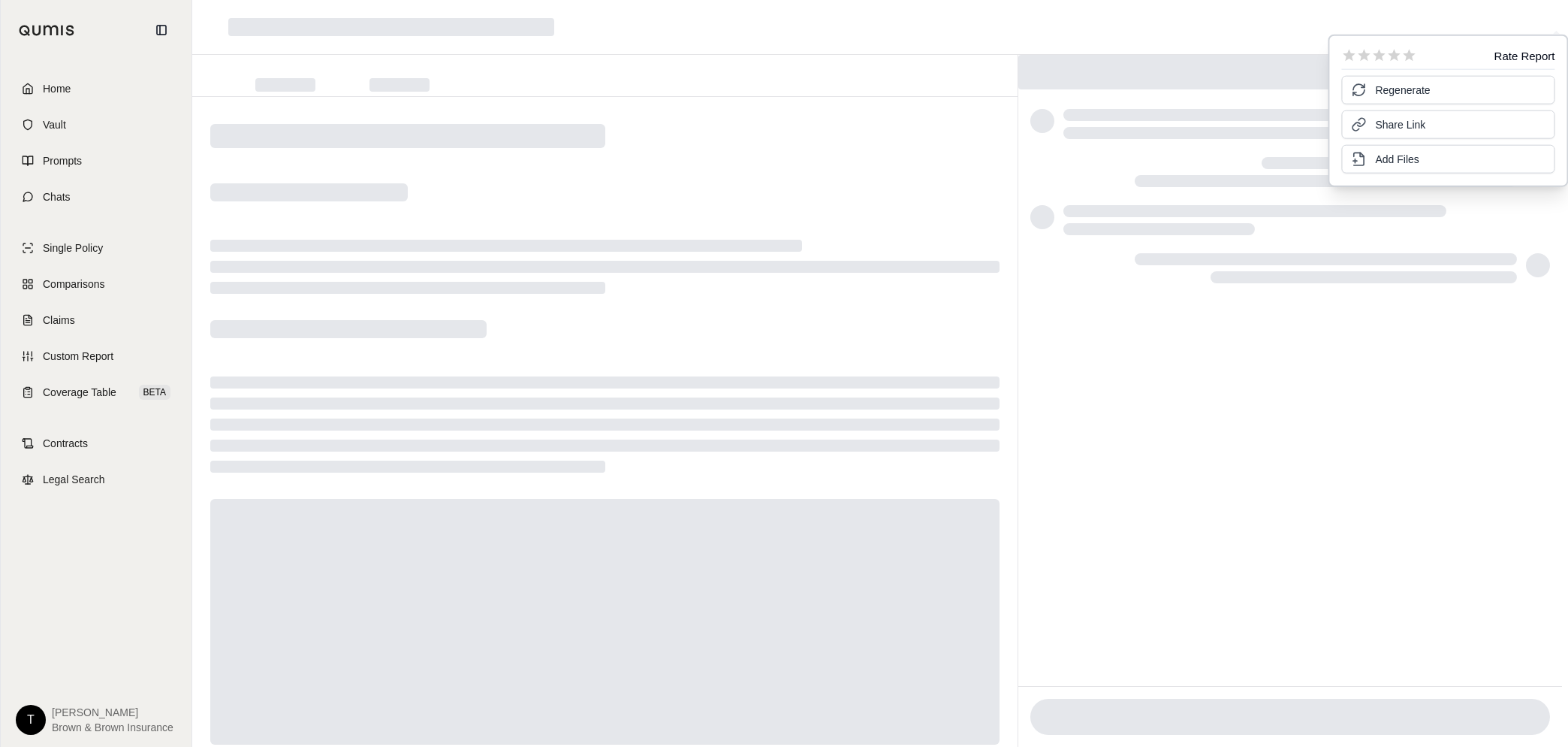
click at [796, 20] on div at bounding box center [880, 28] width 1376 height 55
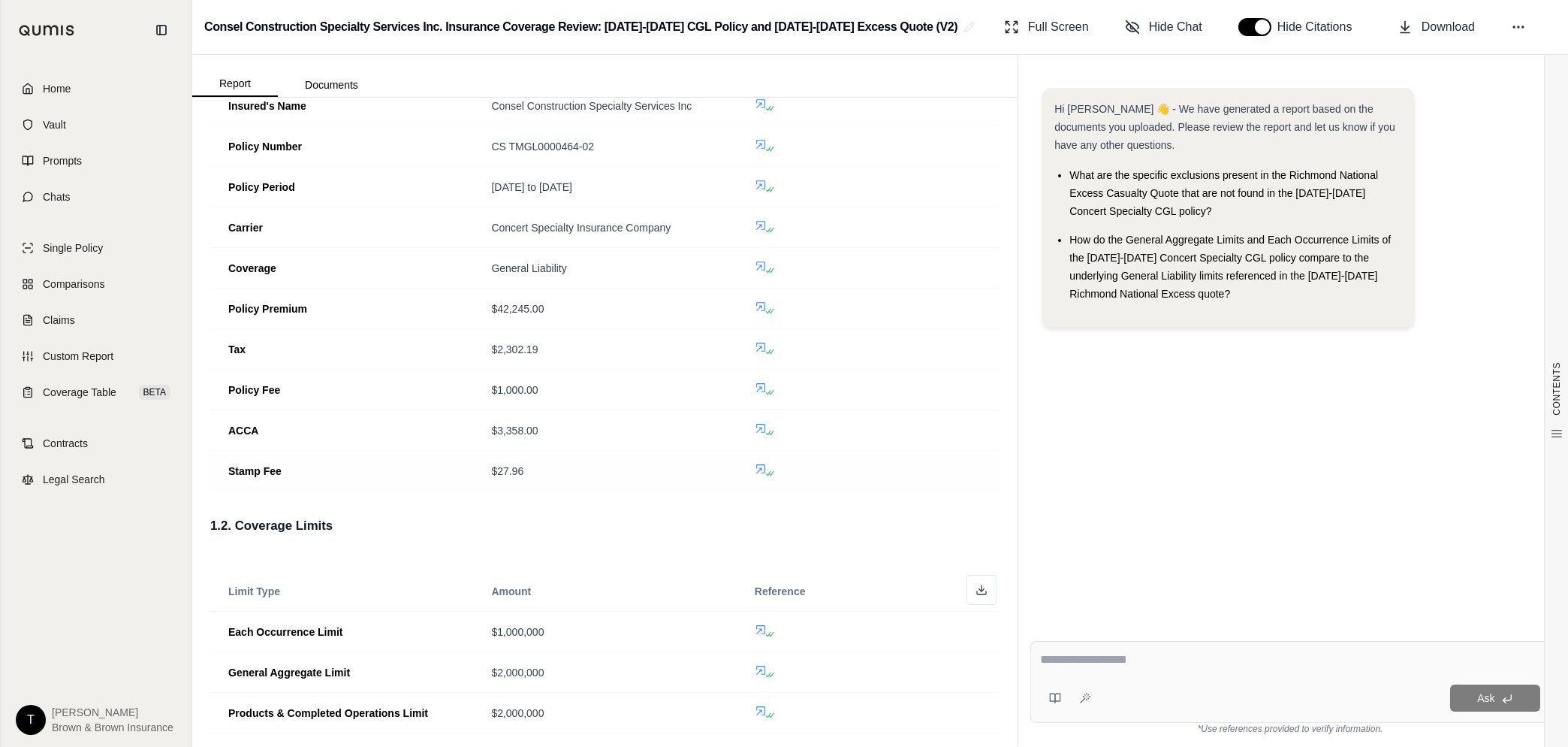
scroll to position [19, 0]
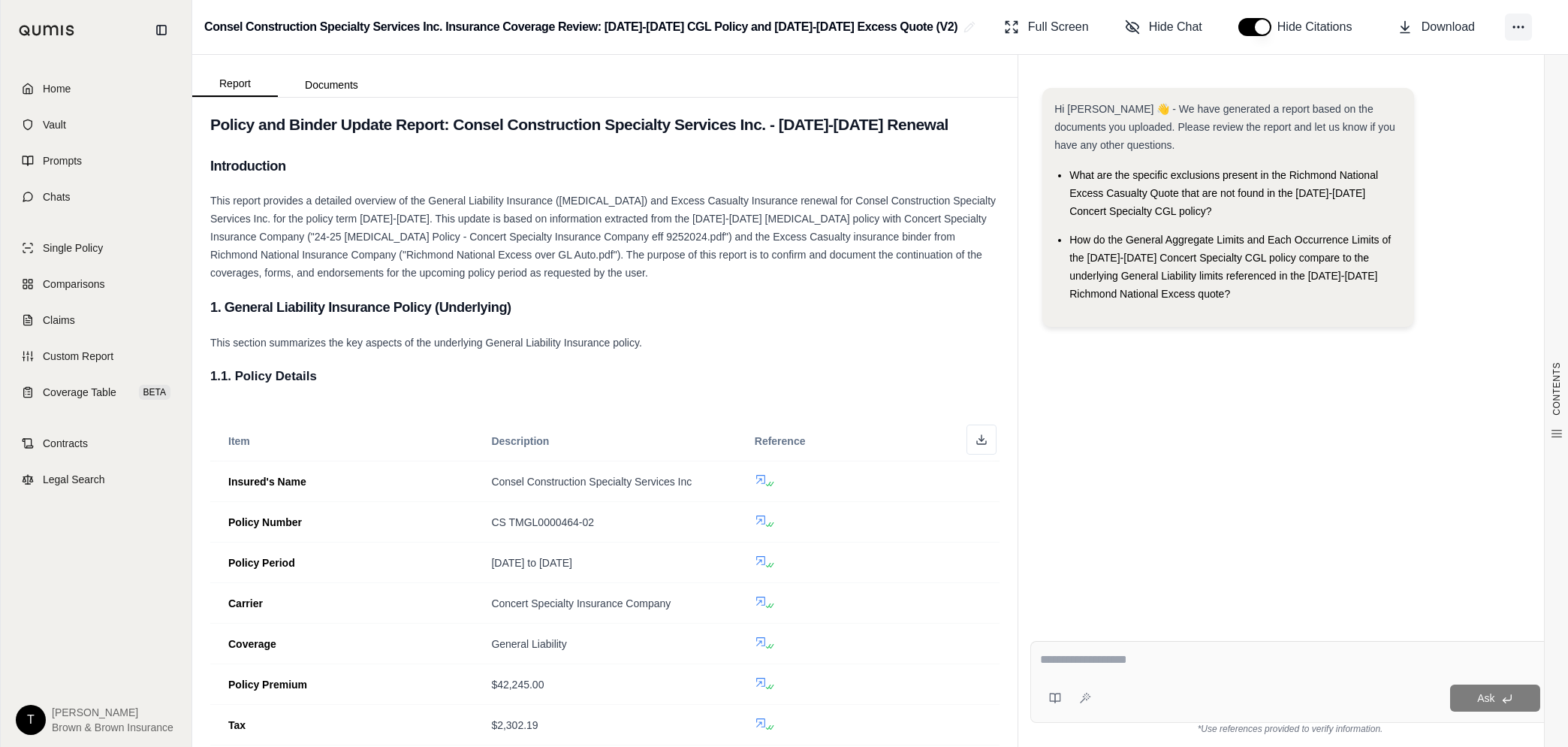
click at [796, 20] on icon at bounding box center [1519, 28] width 15 height 15
click at [796, 294] on div "Hi Tomas 👋 - We have generated a report based on the documents you uploaded. Pl…" at bounding box center [1290, 214] width 496 height 251
click at [796, 29] on icon at bounding box center [1519, 28] width 15 height 15
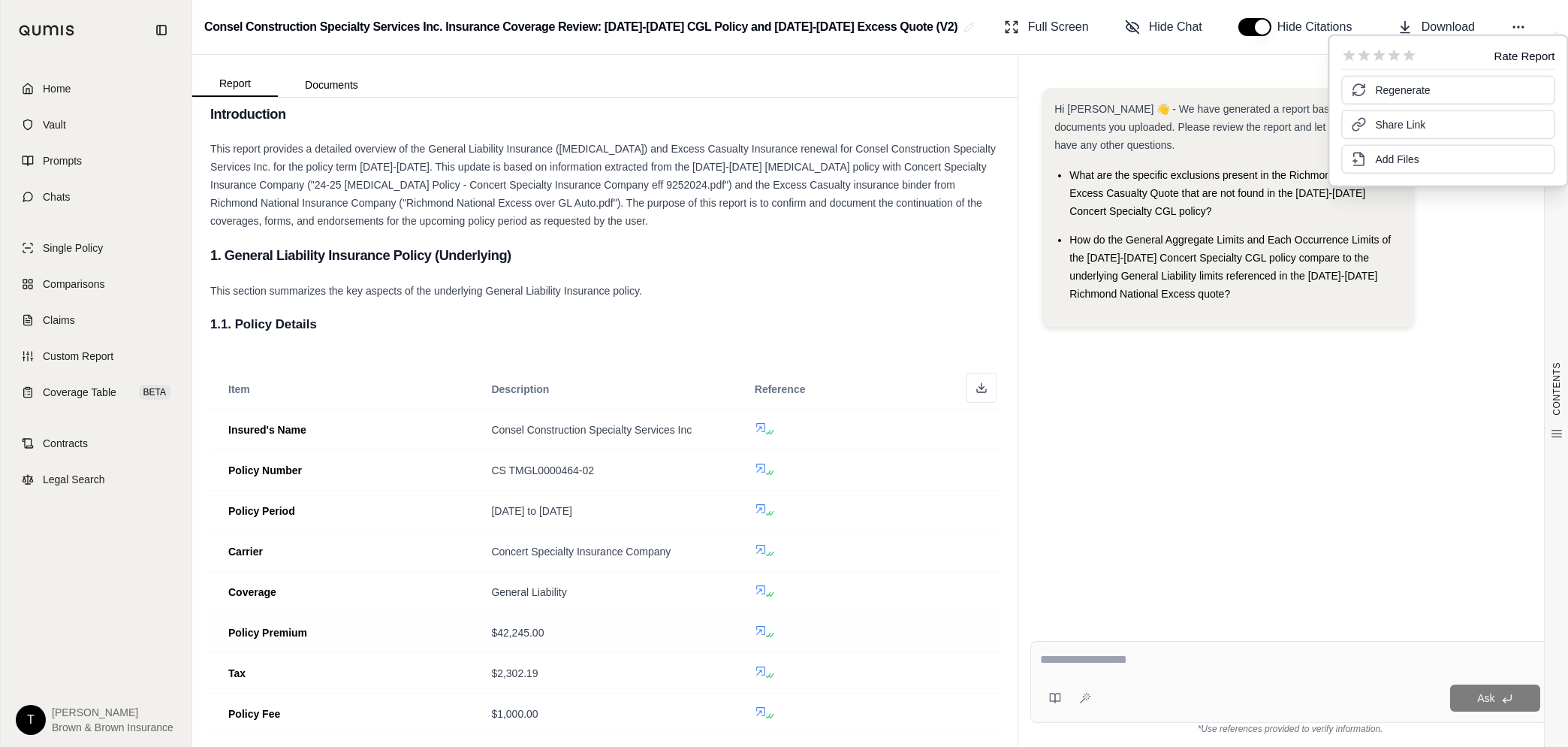
scroll to position [207, 0]
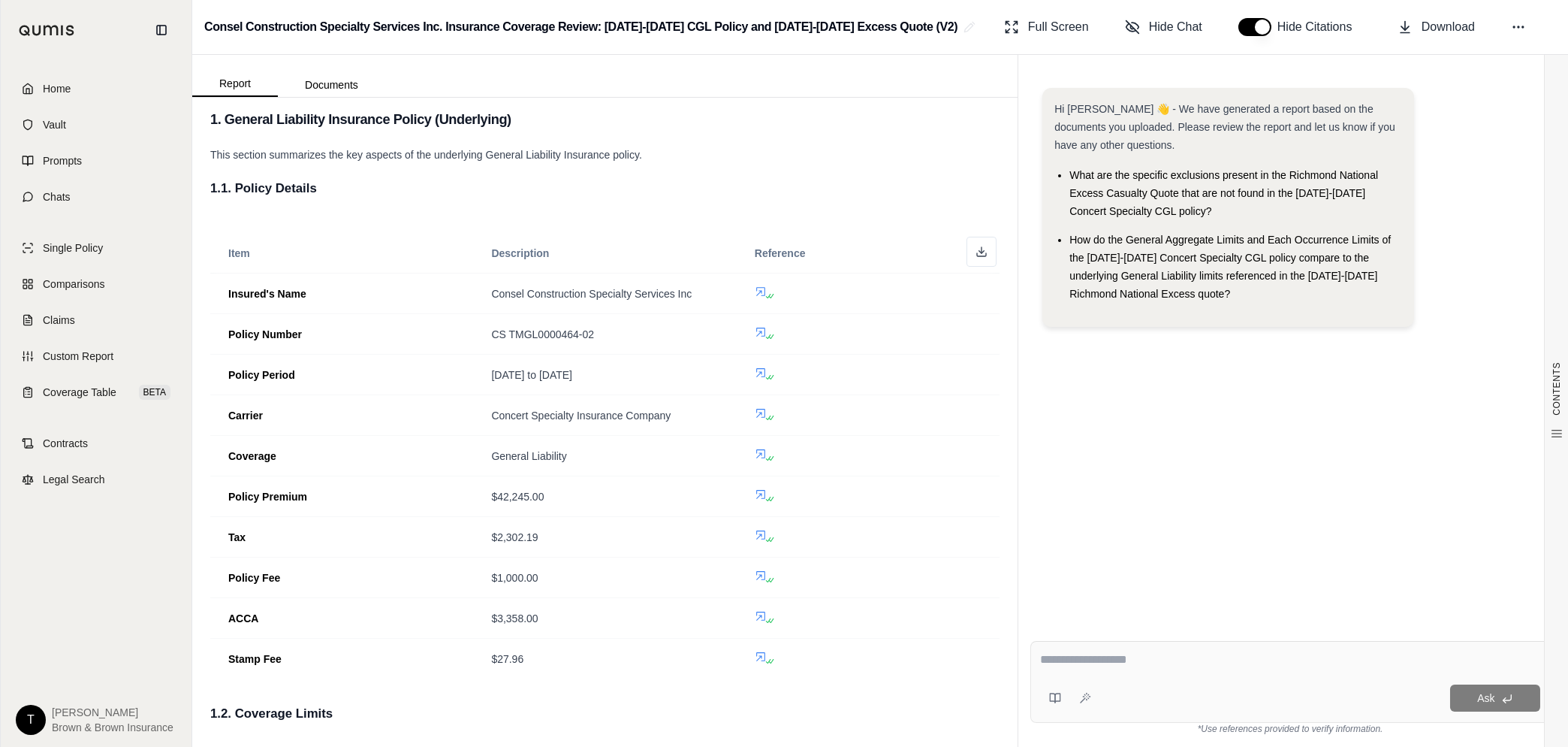
click at [796, 280] on div "Hi Tomas 👋 - We have generated a report based on the documents you uploaded. Pl…" at bounding box center [1290, 214] width 496 height 251
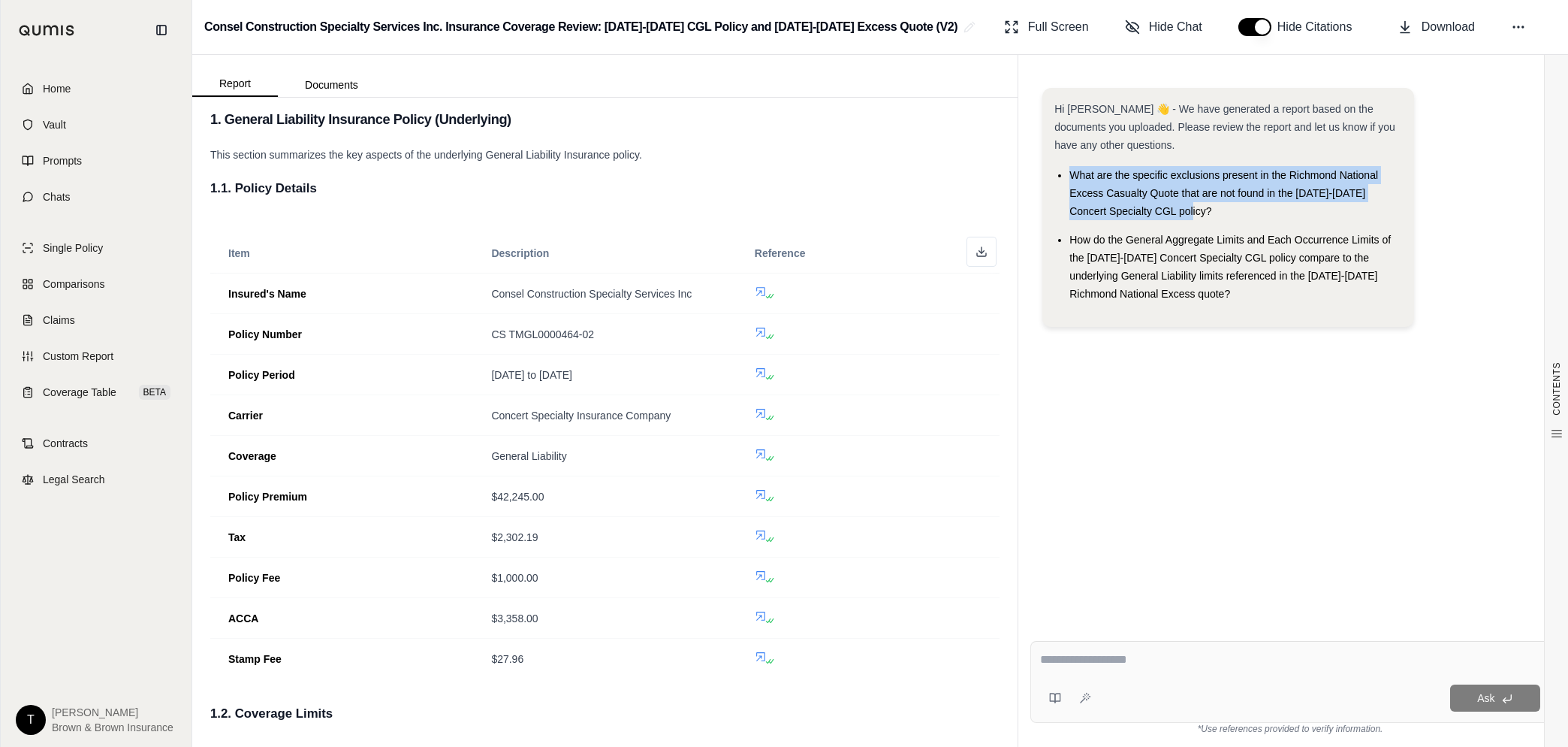
drag, startPoint x: 1153, startPoint y: 210, endPoint x: 1066, endPoint y: 176, distance: 93.4
click at [796, 176] on ul "What are the specific exclusions present in the Richmond National Excess Casual…" at bounding box center [1228, 234] width 348 height 137
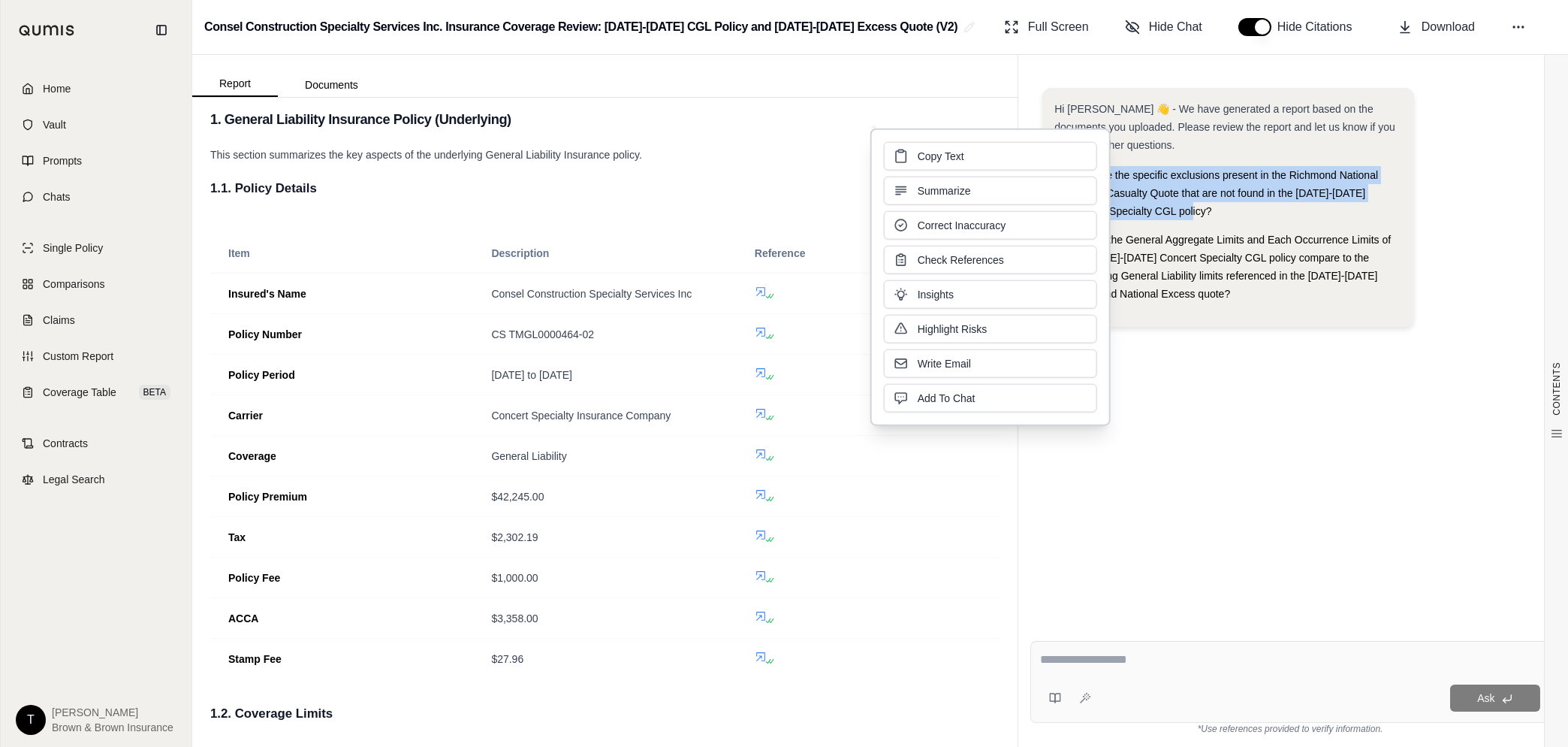
drag, startPoint x: 1066, startPoint y: 176, endPoint x: 980, endPoint y: 161, distance: 87.3
click at [796, 158] on button "Copy Text" at bounding box center [990, 157] width 213 height 28
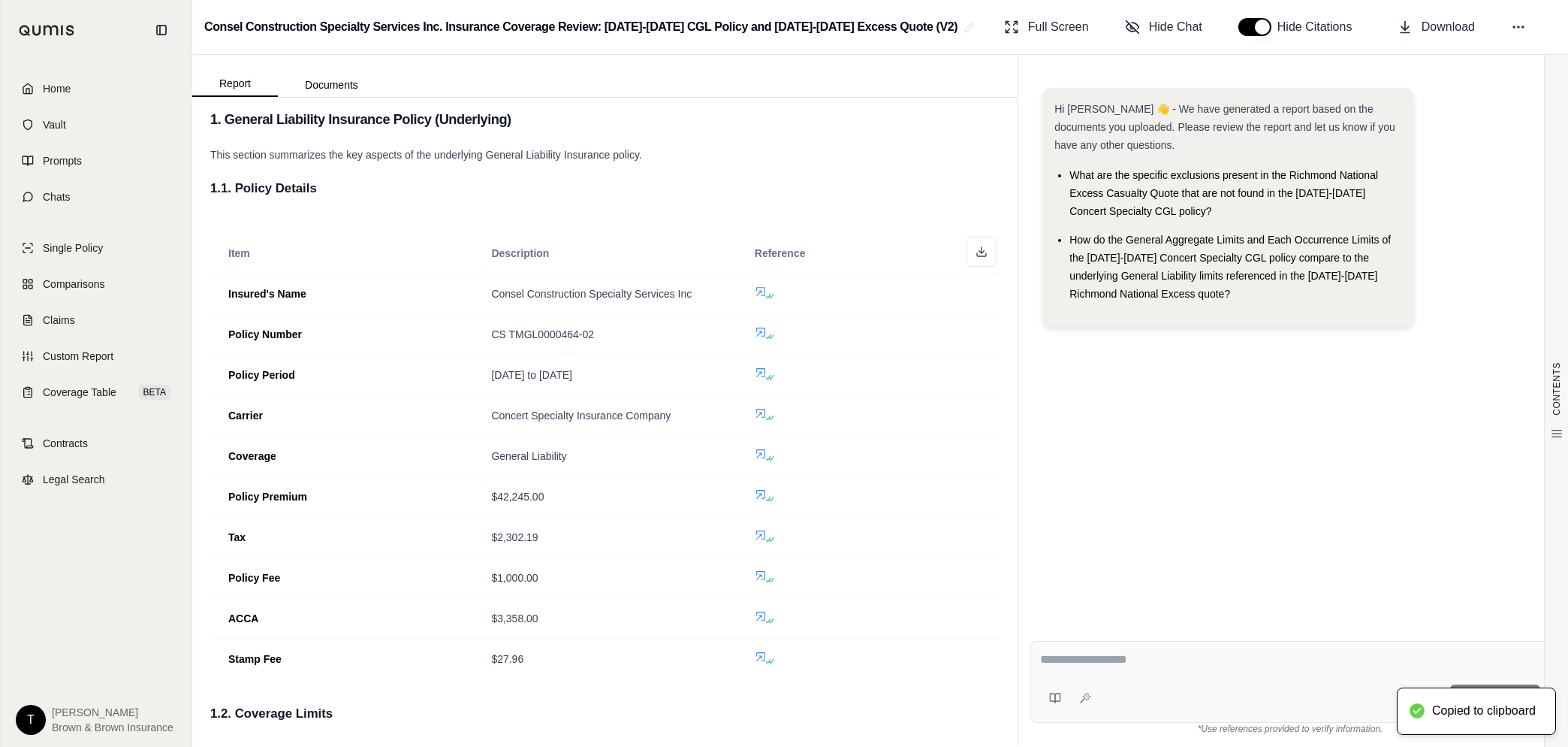
click at [796, 449] on textarea at bounding box center [1290, 660] width 500 height 18
paste textarea "**********"
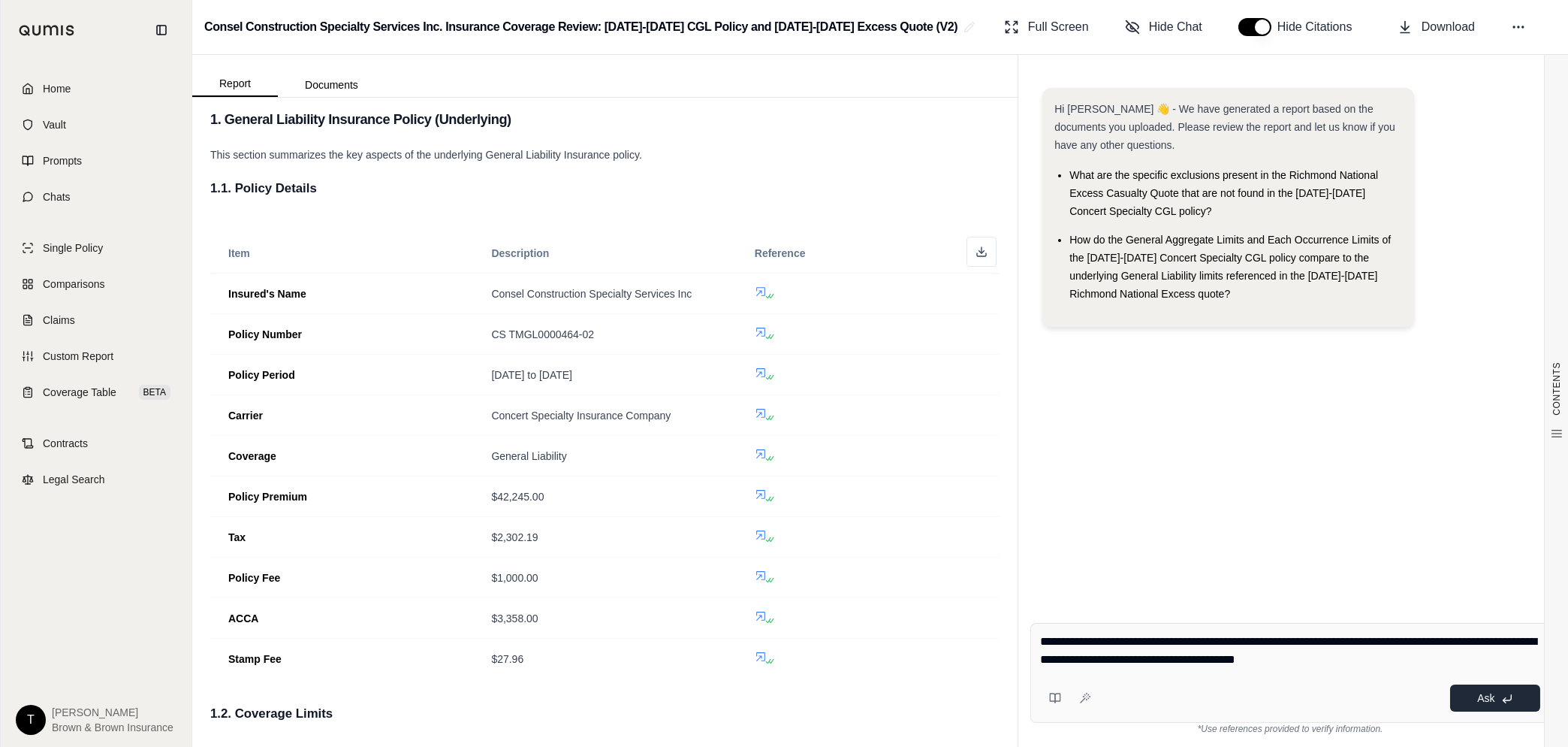
type textarea "**********"
click at [796, 449] on button "Ask" at bounding box center [1495, 698] width 90 height 28
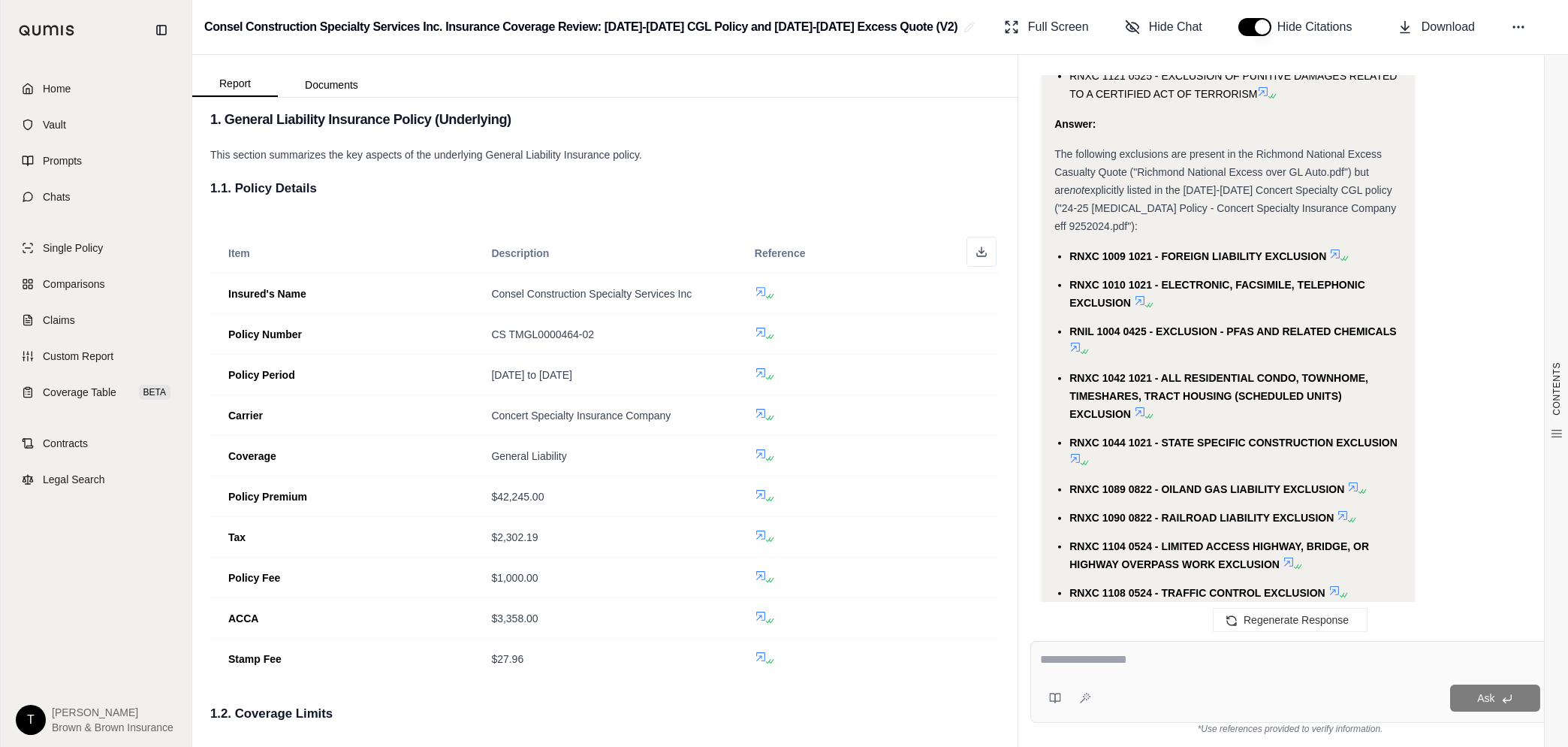
scroll to position [4833, 0]
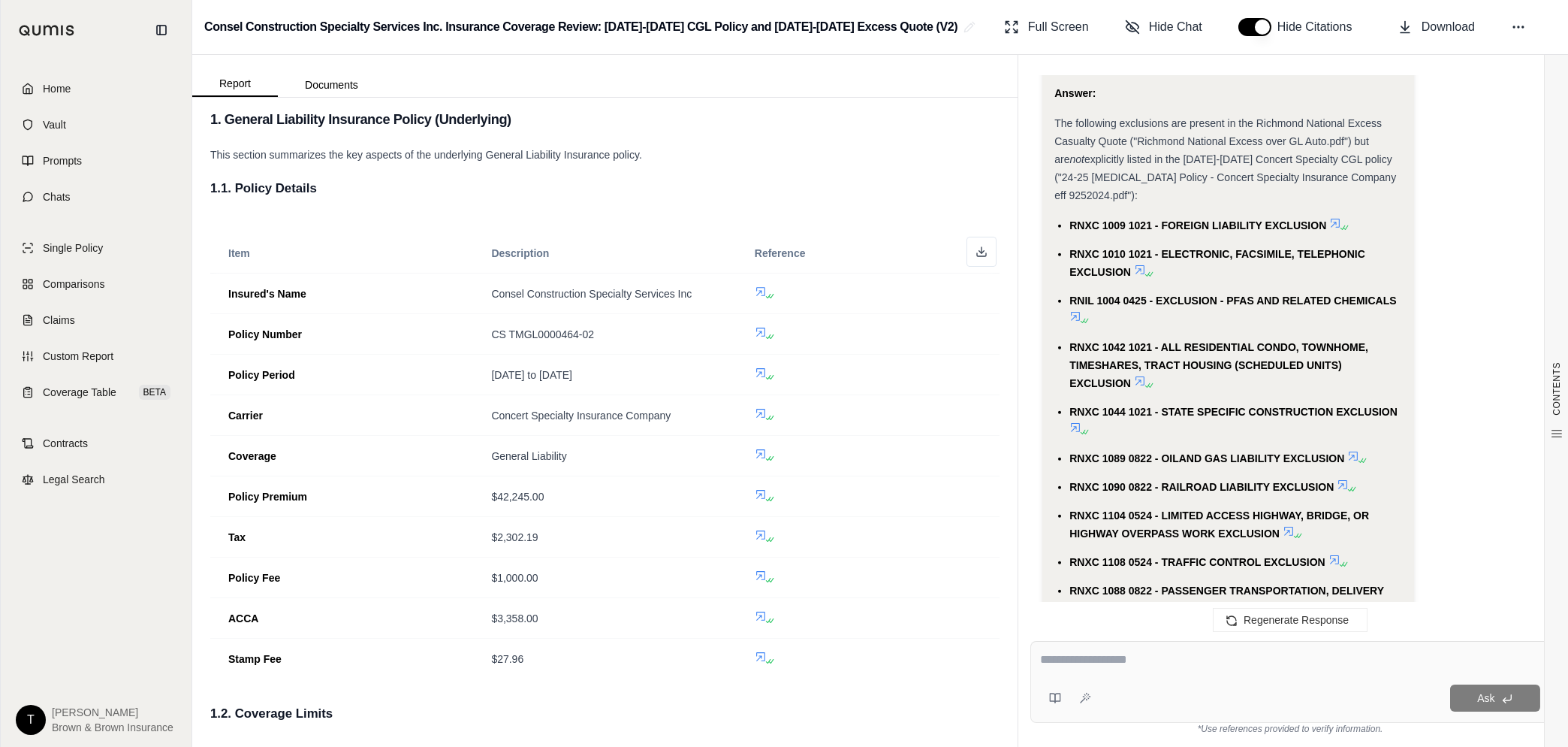
click at [796, 375] on icon at bounding box center [1140, 381] width 12 height 12
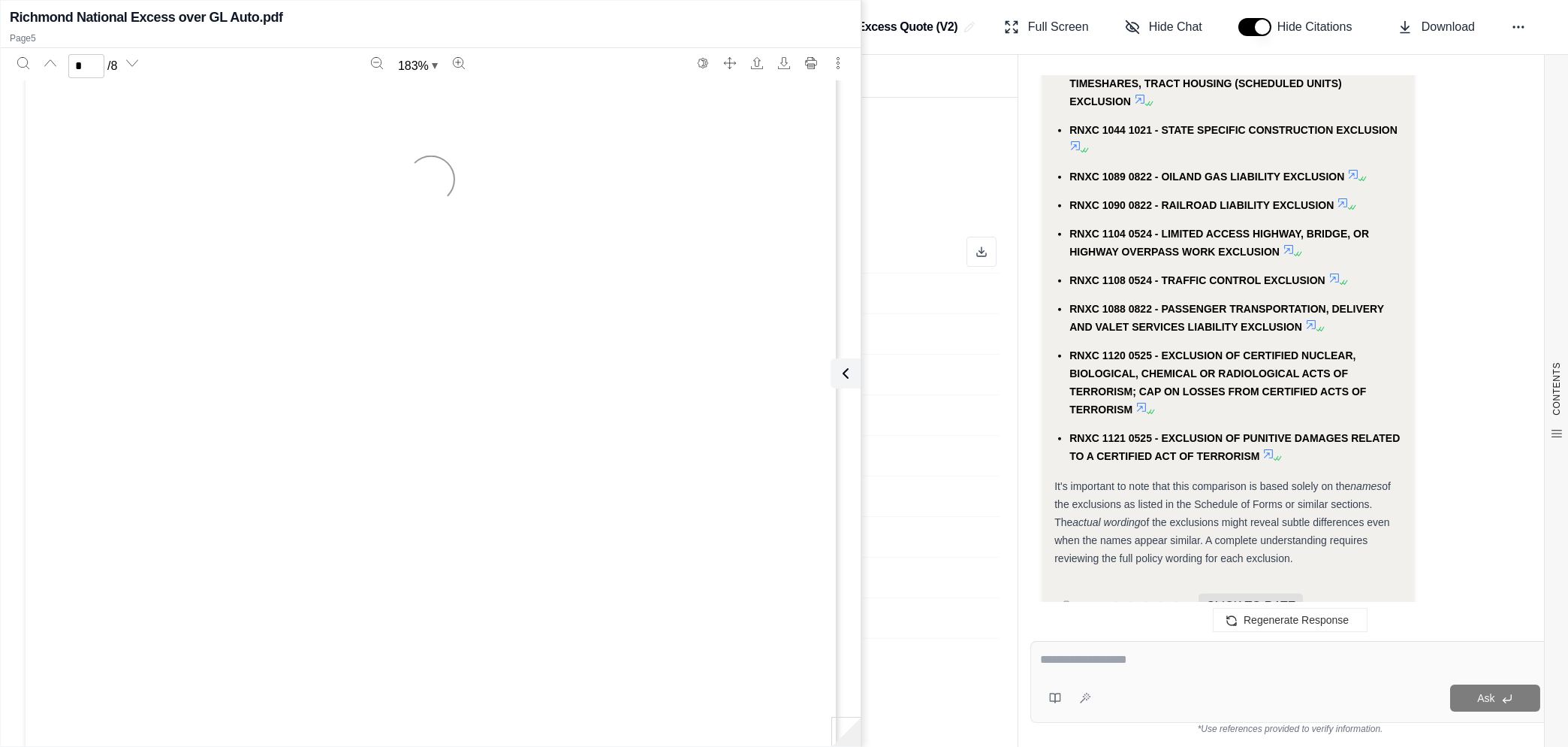
scroll to position [4360, 0]
type input "*"
click at [164, 449] on link "Page 5" at bounding box center [145, 513] width 84 height 12
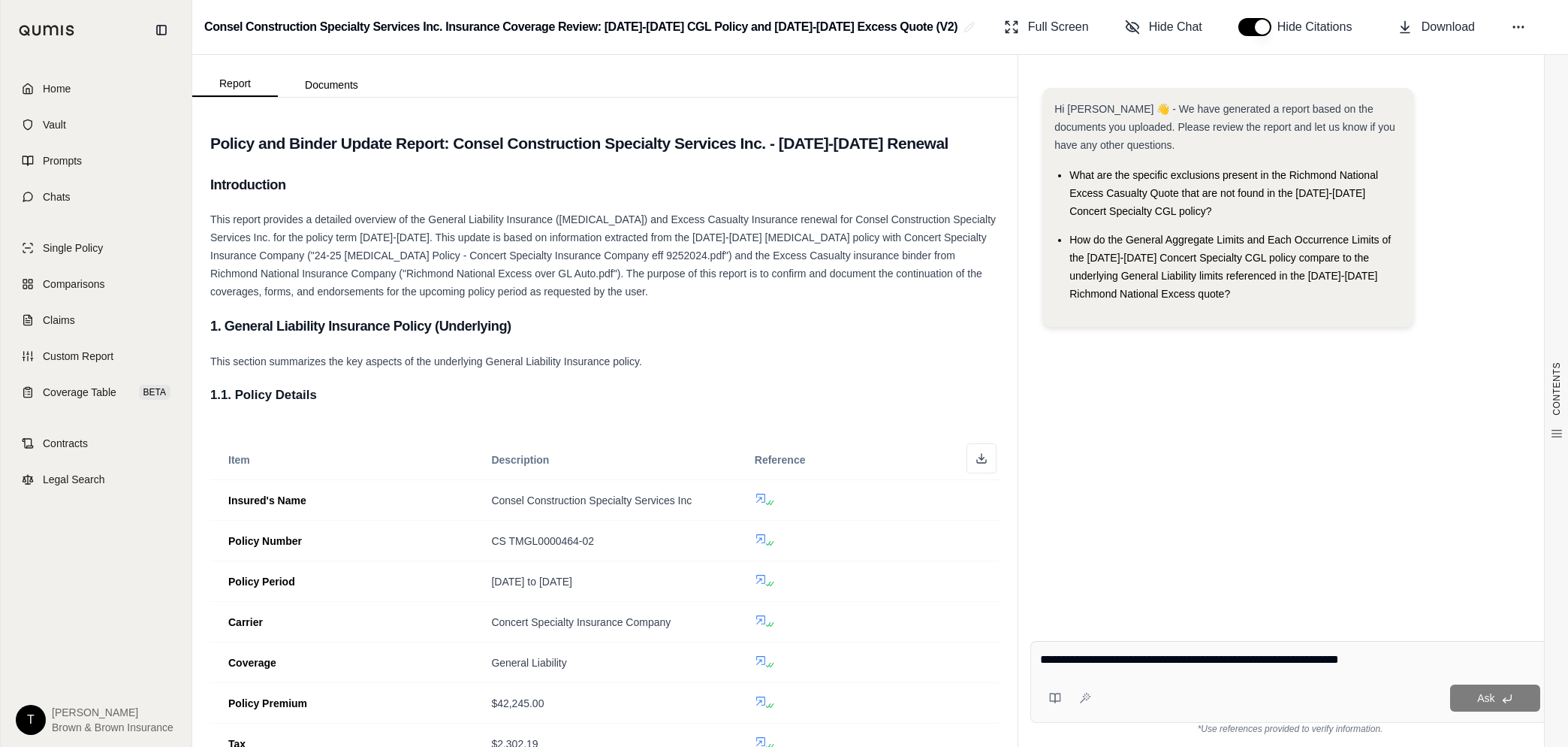
scroll to position [87, 0]
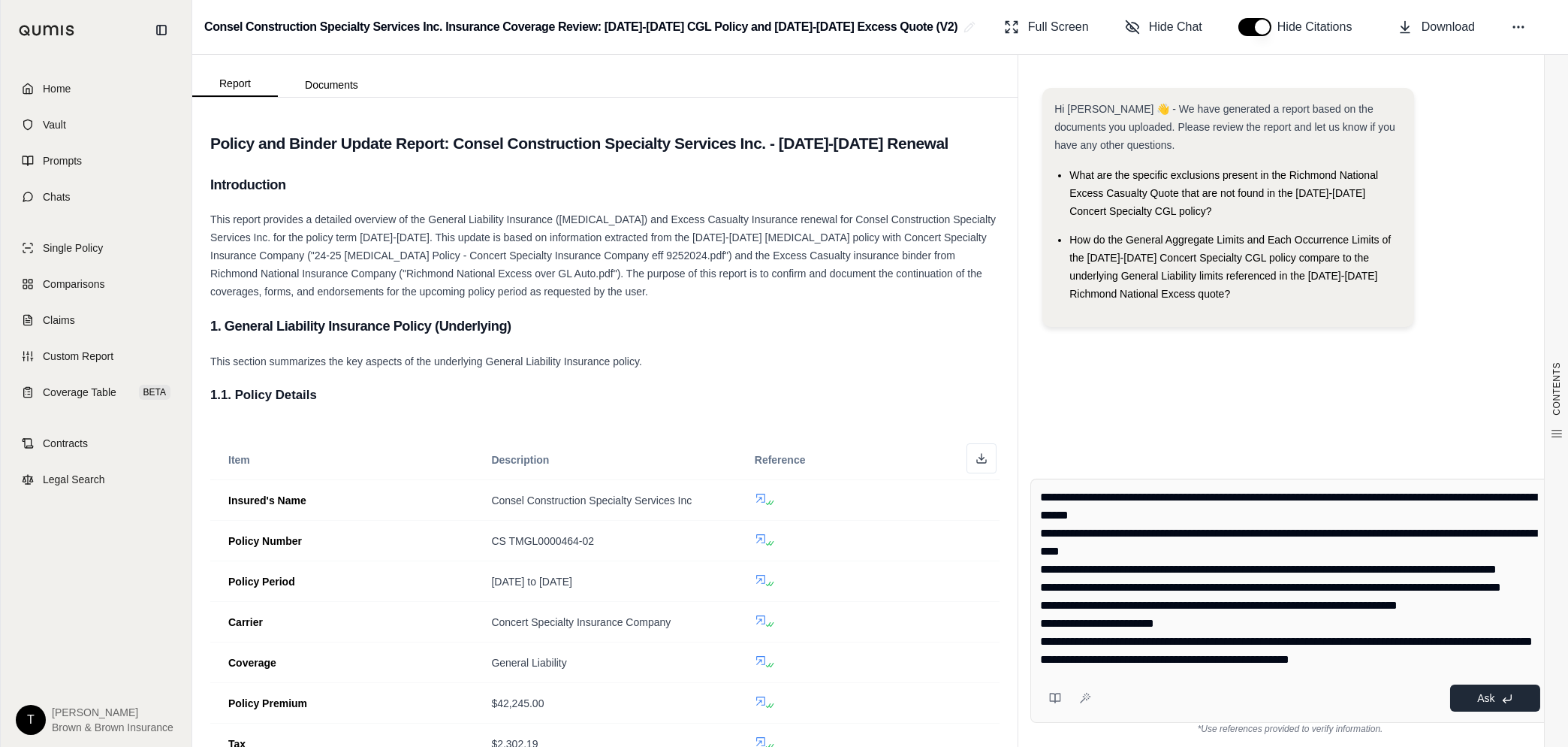
type textarea "**********"
click at [1480, 700] on span "Ask" at bounding box center [1486, 698] width 17 height 12
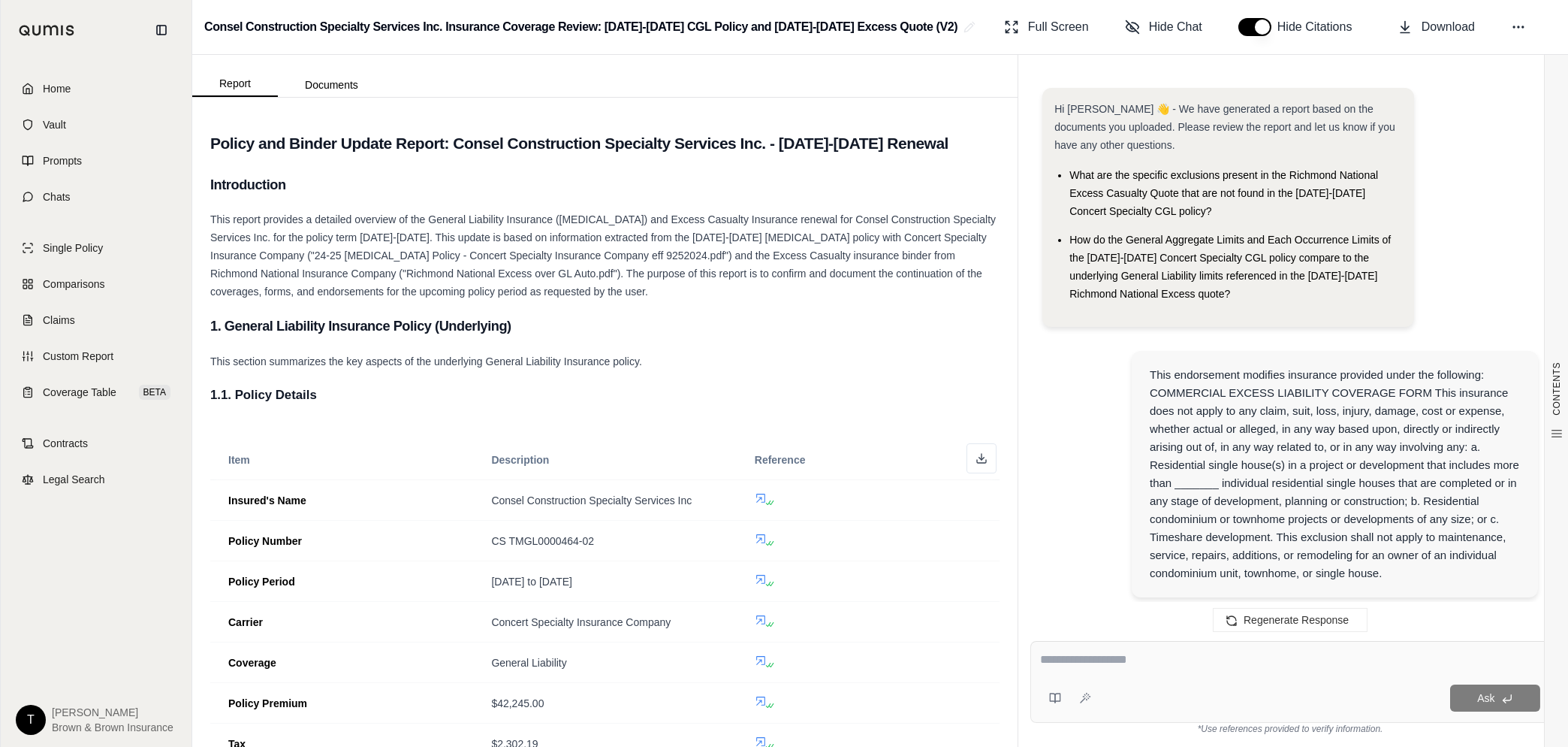
scroll to position [880, 0]
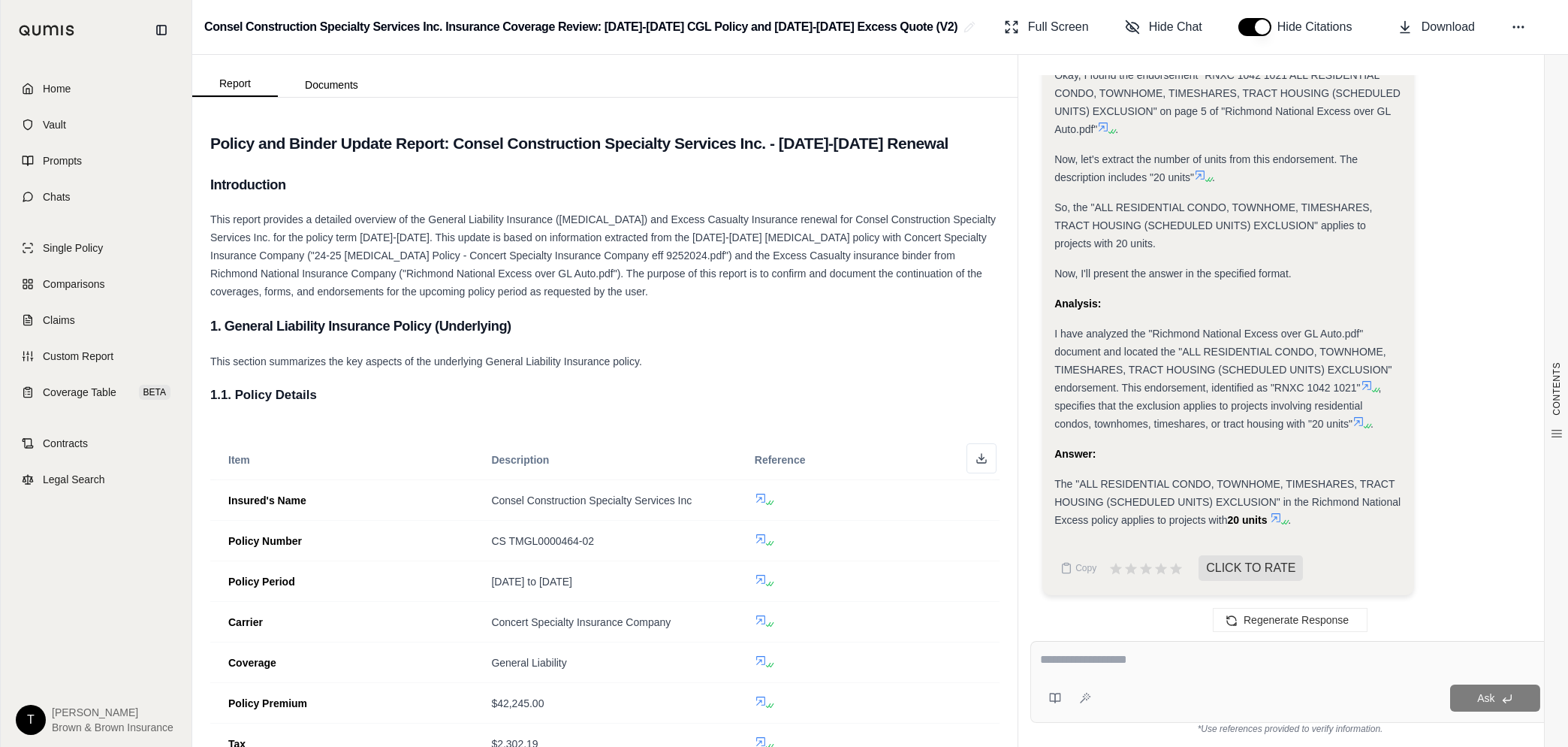
click at [1079, 663] on textarea at bounding box center [1290, 660] width 500 height 18
type textarea "*"
type textarea "**********"
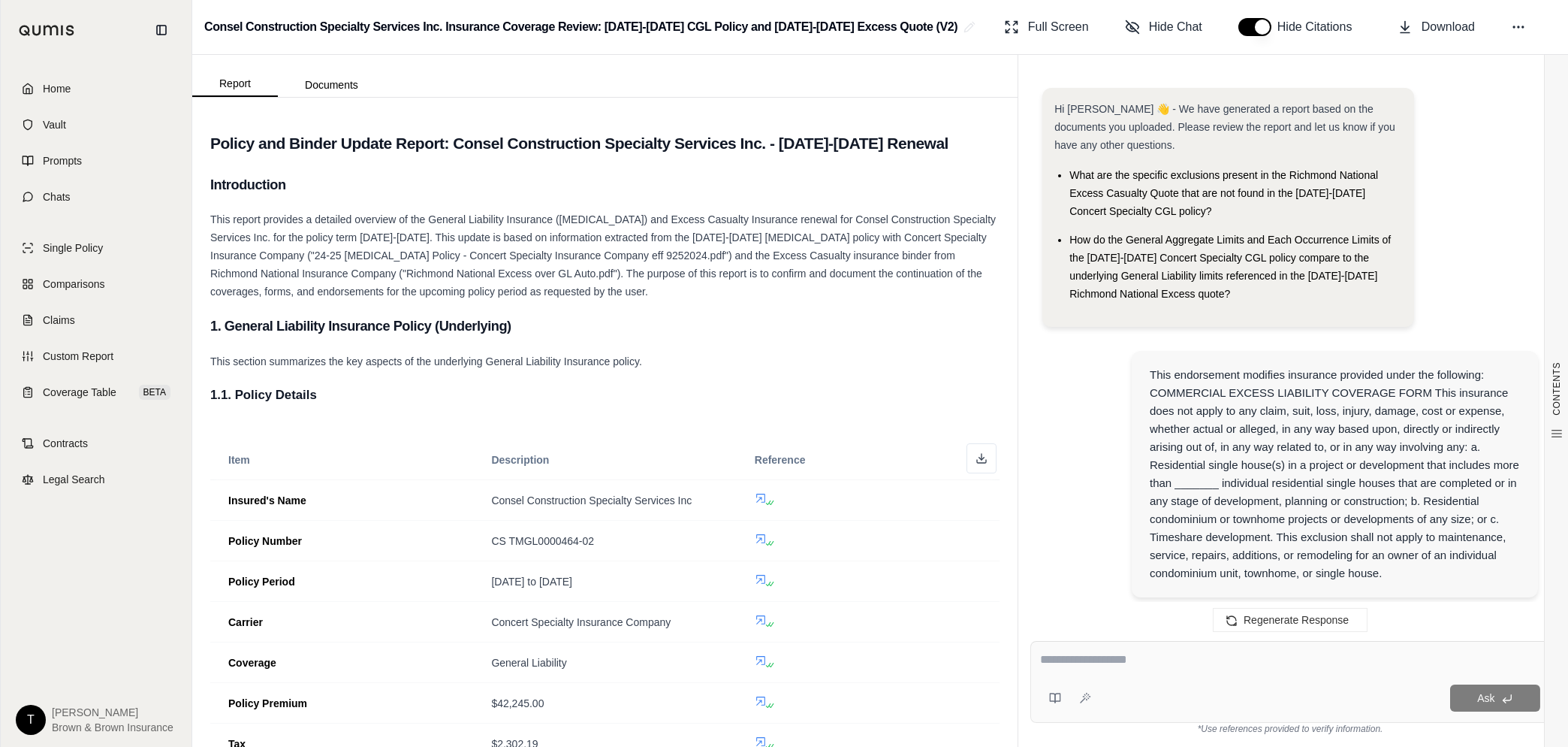
scroll to position [1895, 0]
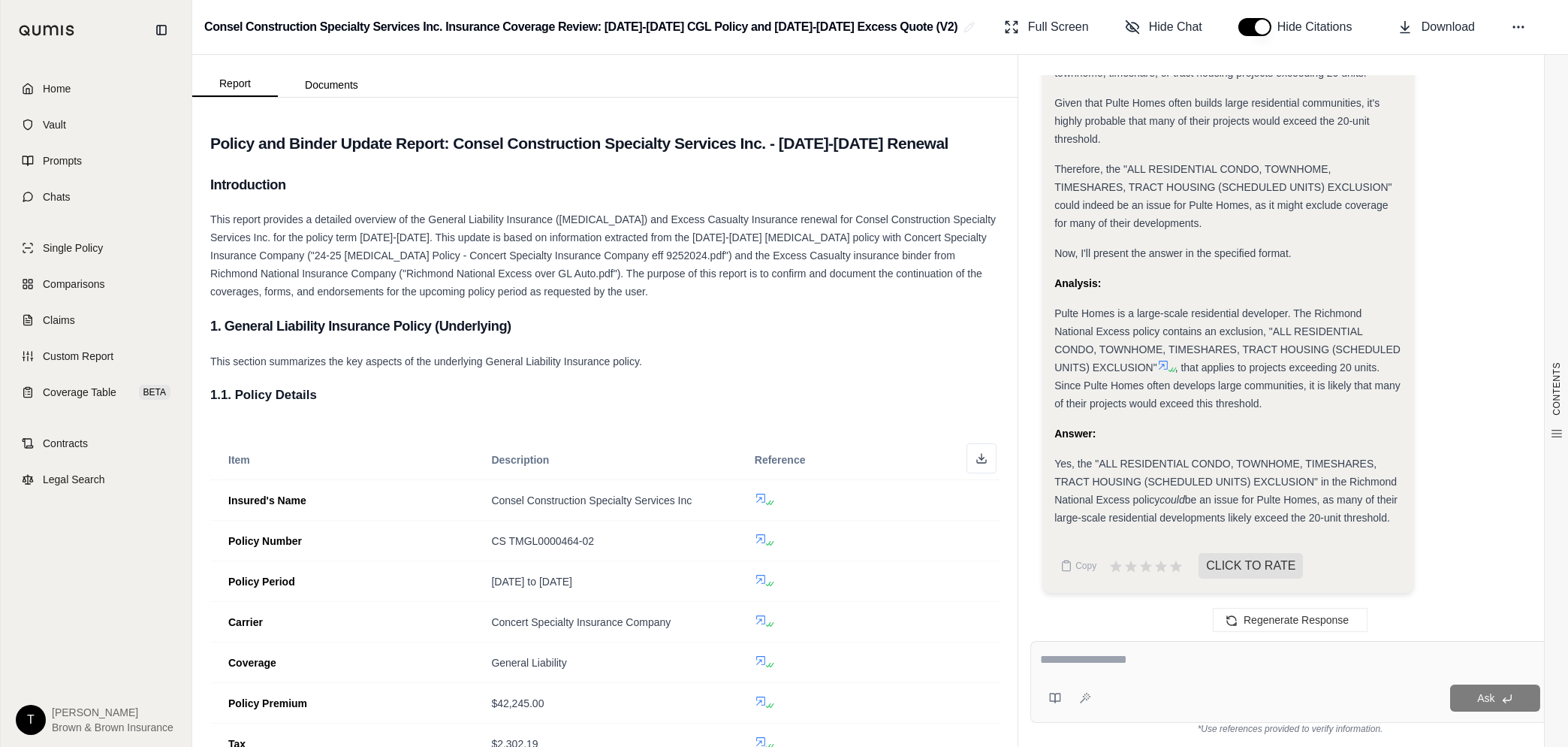
click at [1136, 660] on textarea at bounding box center [1290, 660] width 500 height 18
type textarea "**********"
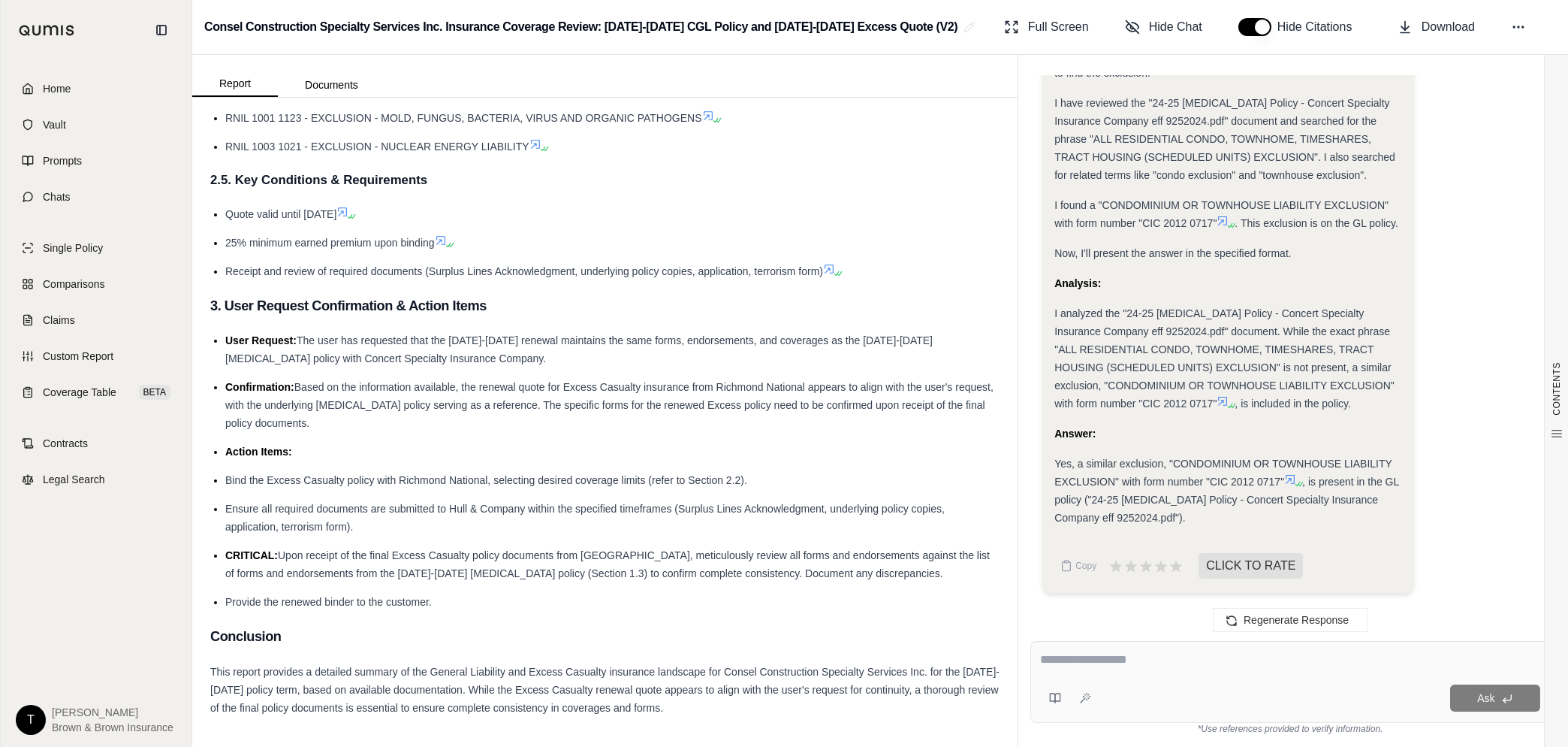
scroll to position [2711, 0]
click at [92, 251] on span "Single Policy" at bounding box center [72, 248] width 60 height 15
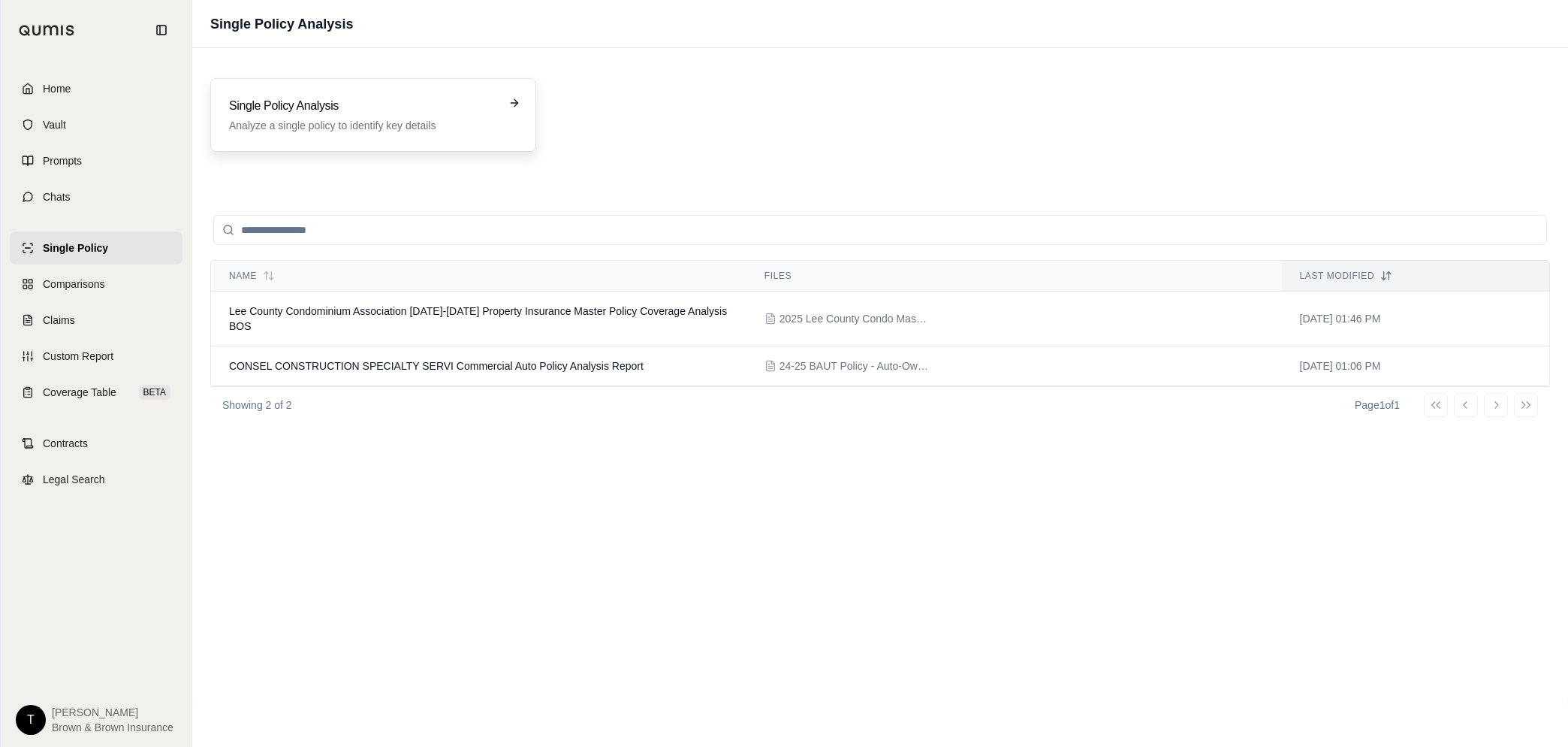
click at [378, 113] on h3 "Single Policy Analysis" at bounding box center [363, 105] width 267 height 18
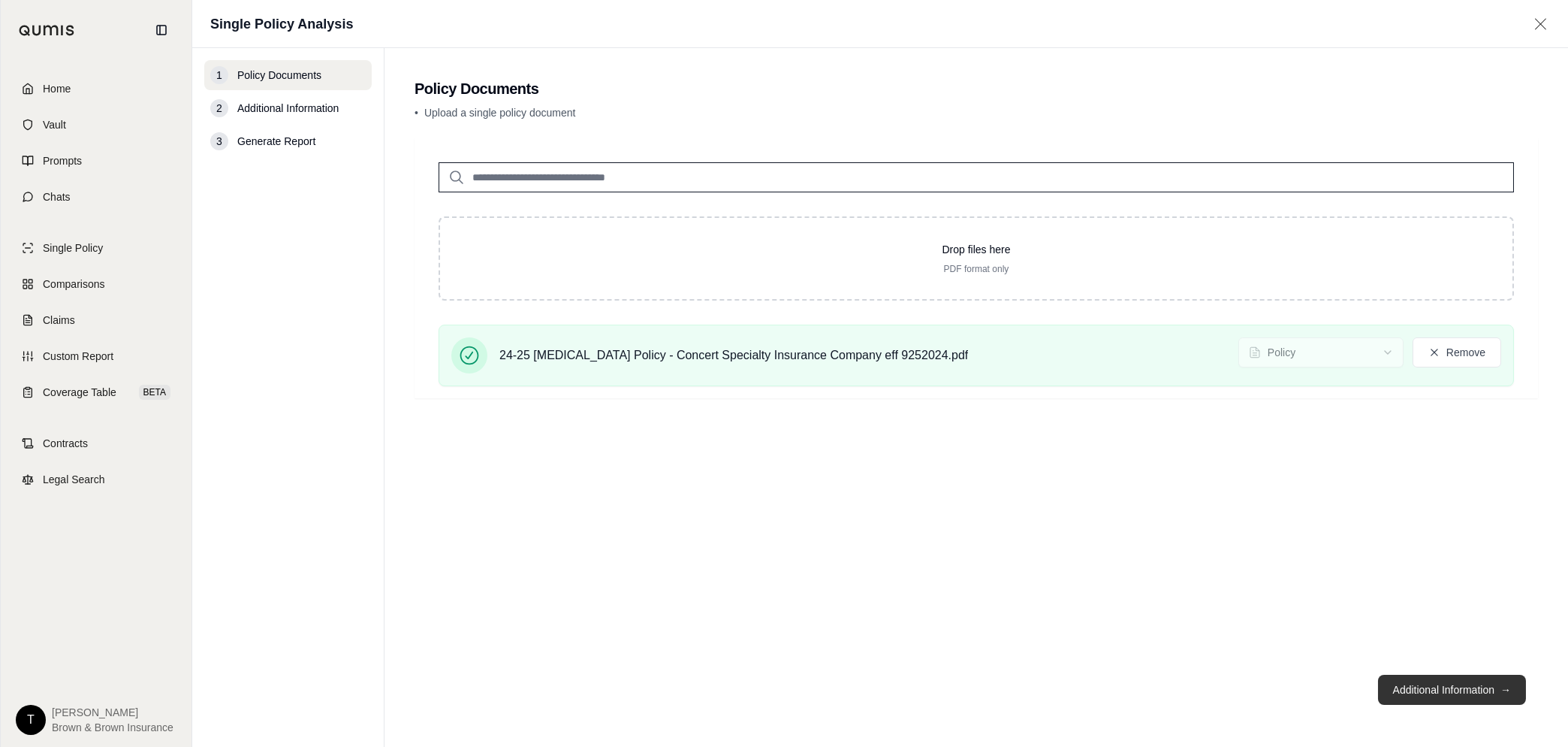
click at [1432, 681] on button "Additional Information →" at bounding box center [1452, 690] width 148 height 30
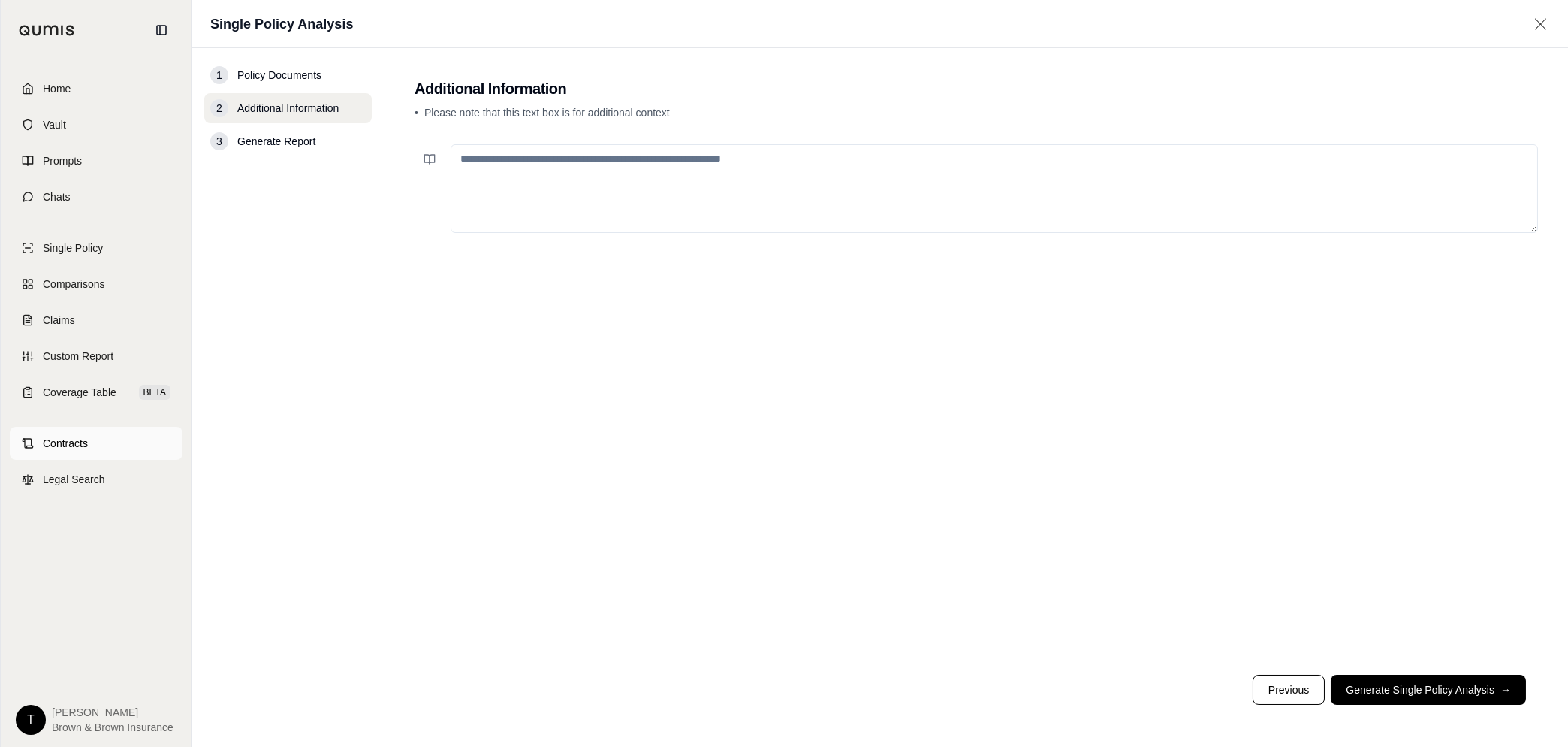
click at [70, 439] on span "Contracts" at bounding box center [65, 443] width 46 height 15
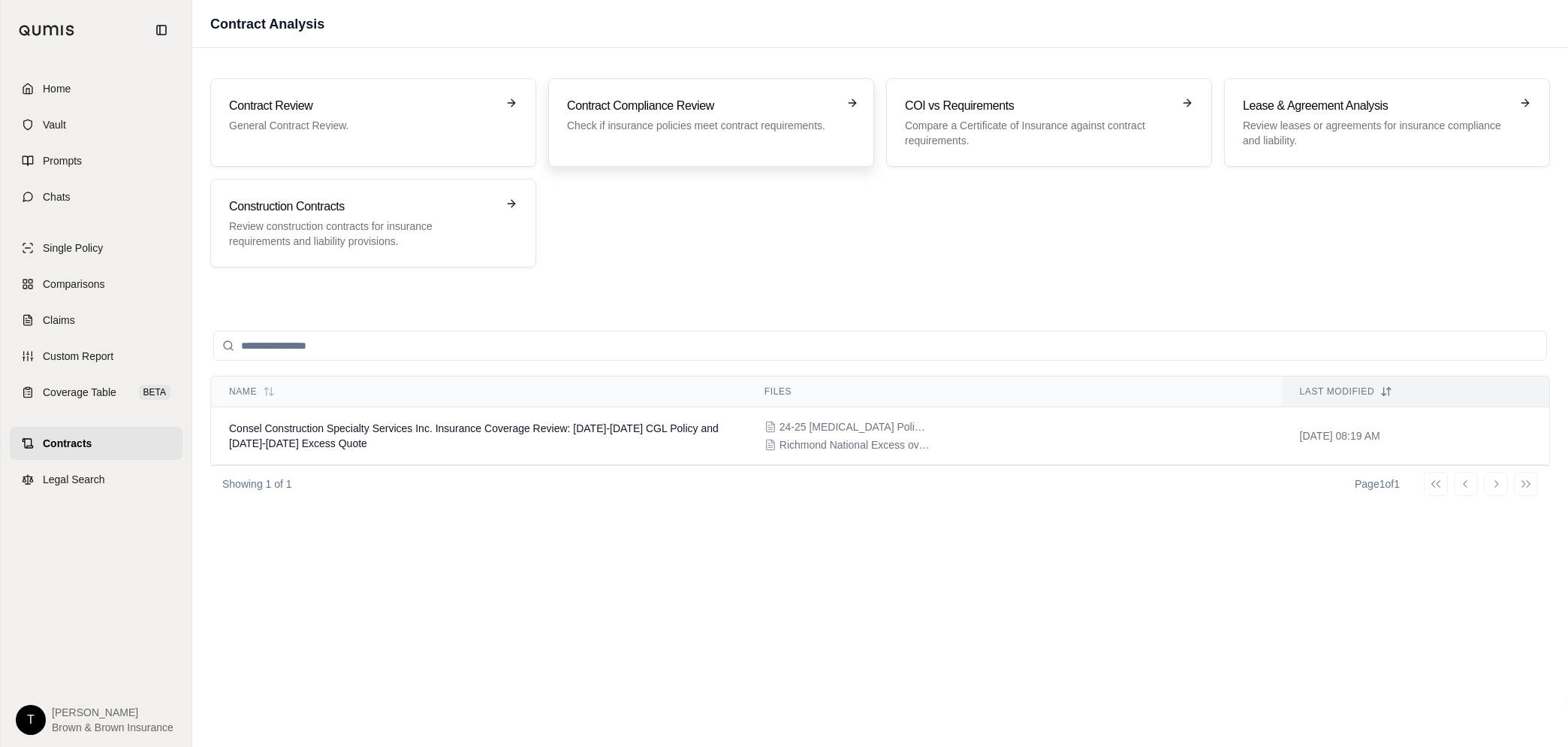
click at [659, 131] on p "Check if insurance policies meet contract requirements." at bounding box center [701, 125] width 267 height 15
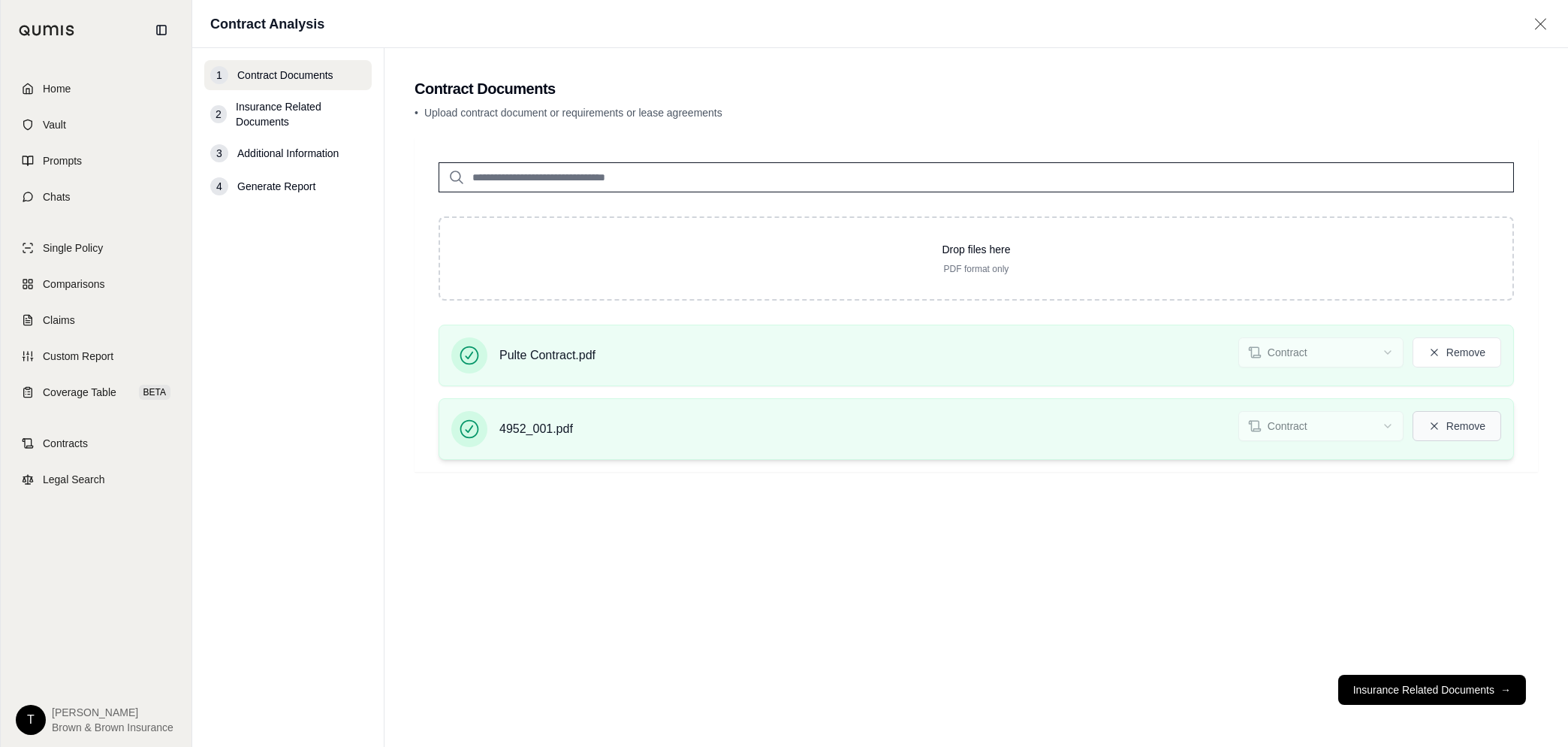
click at [1448, 425] on button "Remove" at bounding box center [1456, 426] width 88 height 30
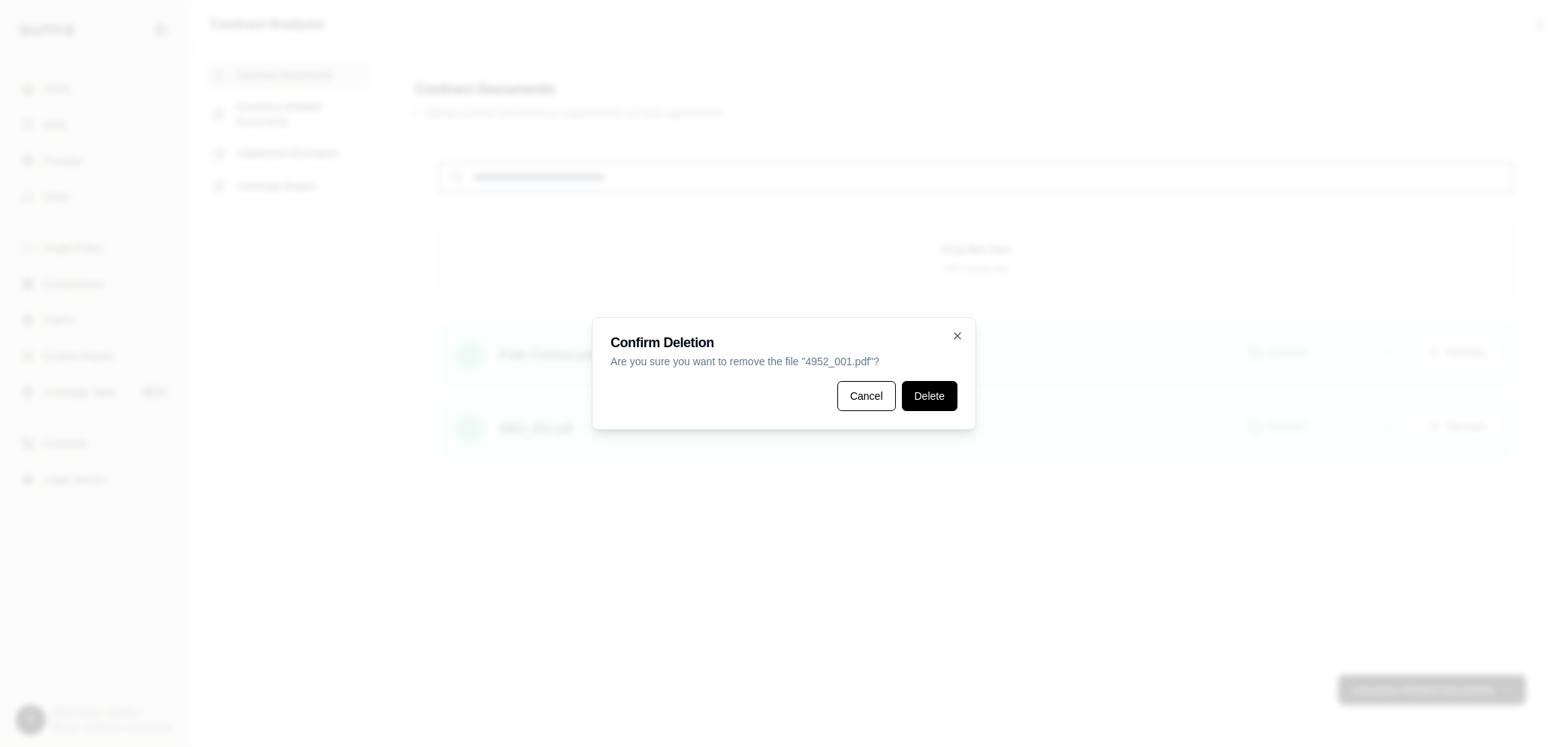
click at [940, 386] on button "Delete" at bounding box center [930, 396] width 56 height 30
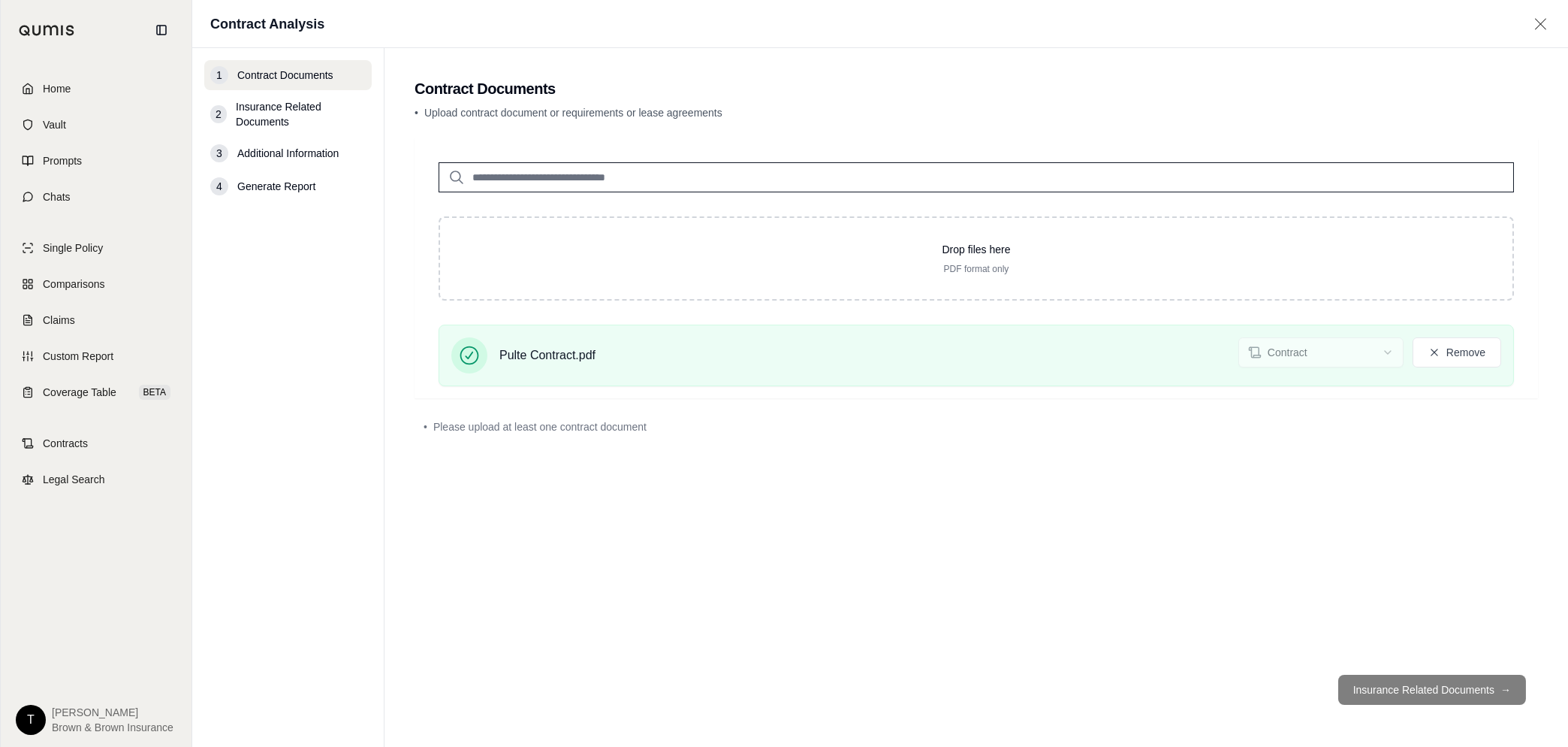
click at [1400, 688] on footer "Insurance Related Documents →" at bounding box center [976, 689] width 1124 height 54
click at [756, 616] on div "Drop files here PDF format only Pulte Contract.pdf Contract Remove • Please upl…" at bounding box center [976, 401] width 1124 height 525
click at [1465, 352] on button "Remove" at bounding box center [1456, 353] width 88 height 30
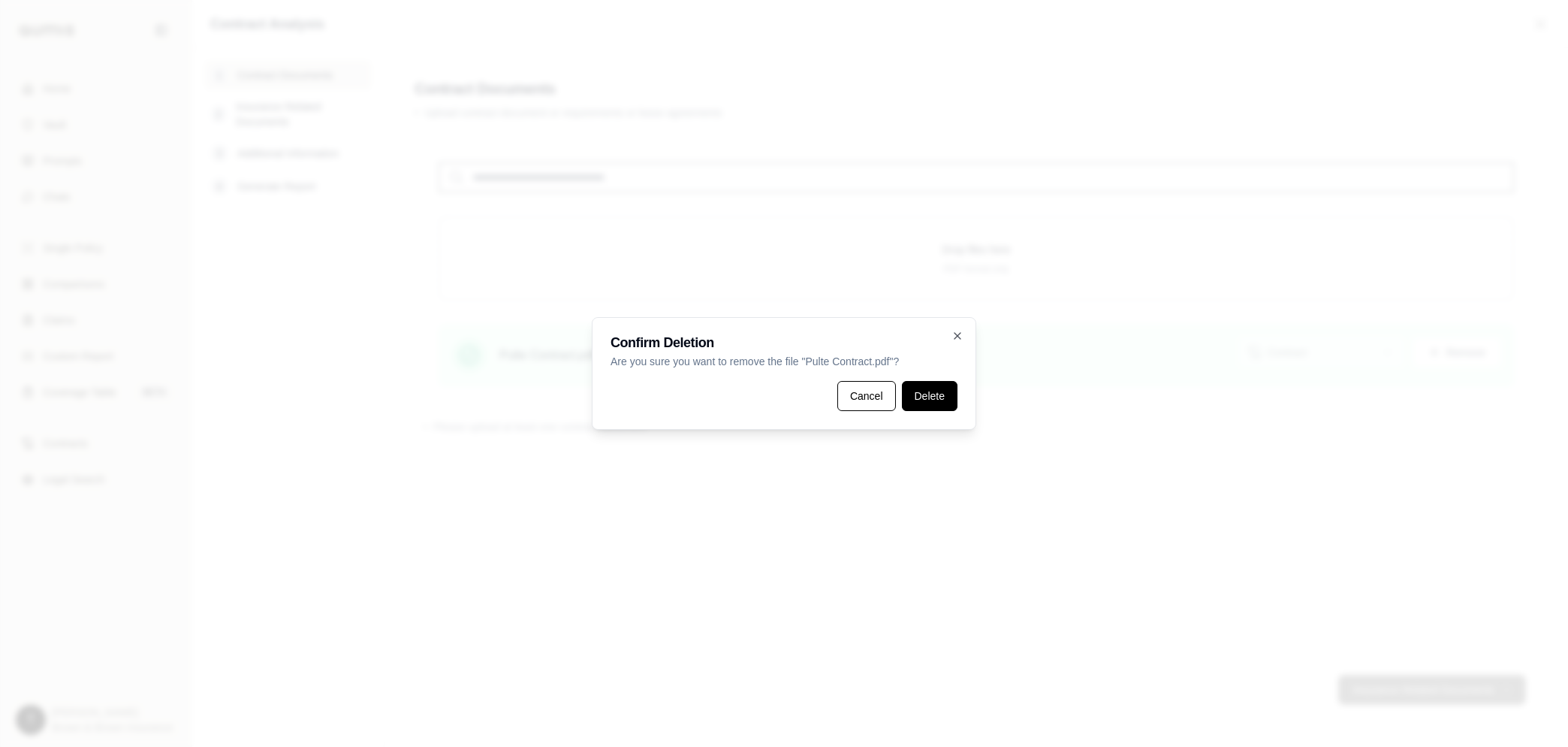
click at [925, 392] on button "Delete" at bounding box center [930, 396] width 56 height 30
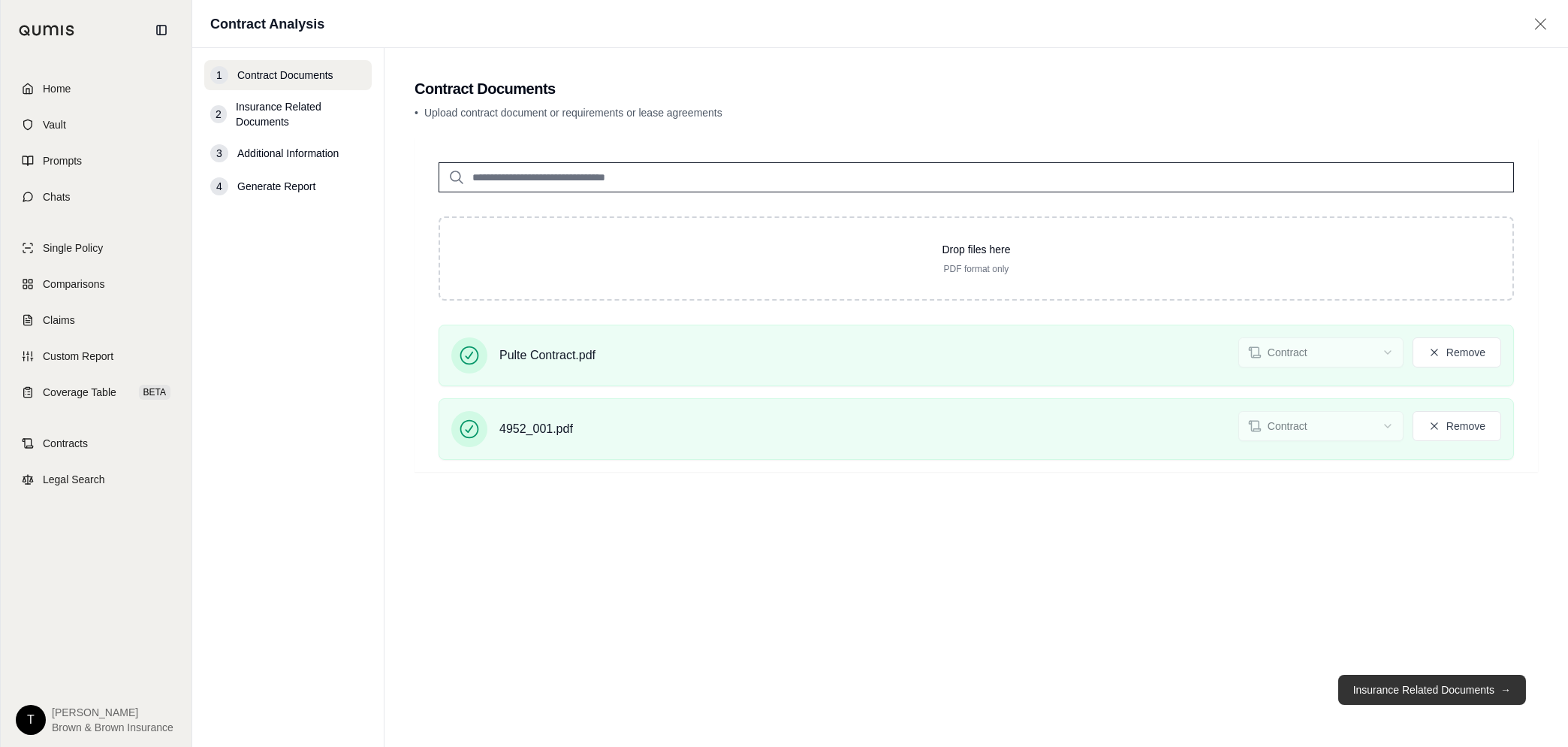
click at [1412, 682] on button "Insurance Related Documents →" at bounding box center [1432, 690] width 188 height 30
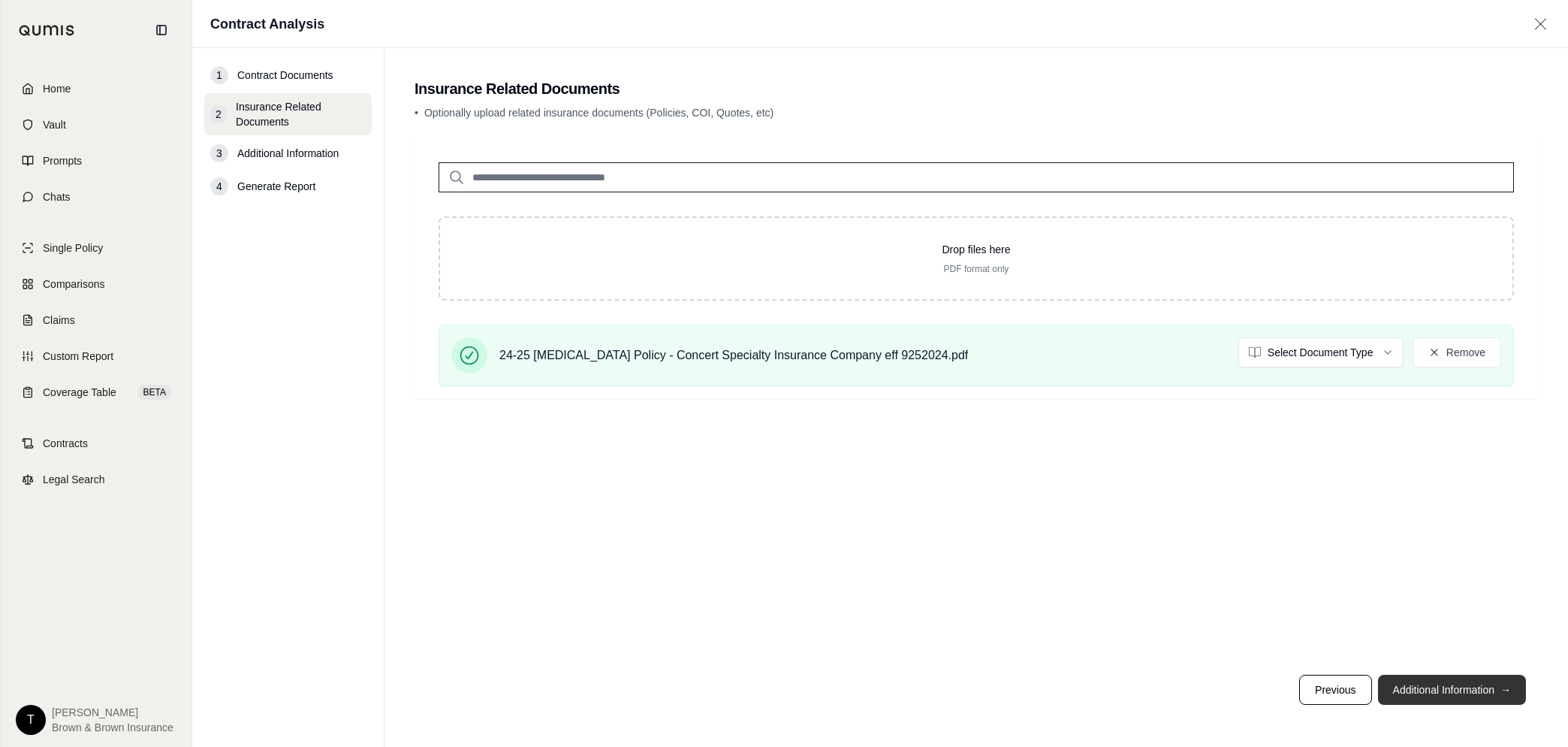
click at [1439, 691] on button "Additional Information →" at bounding box center [1452, 690] width 148 height 30
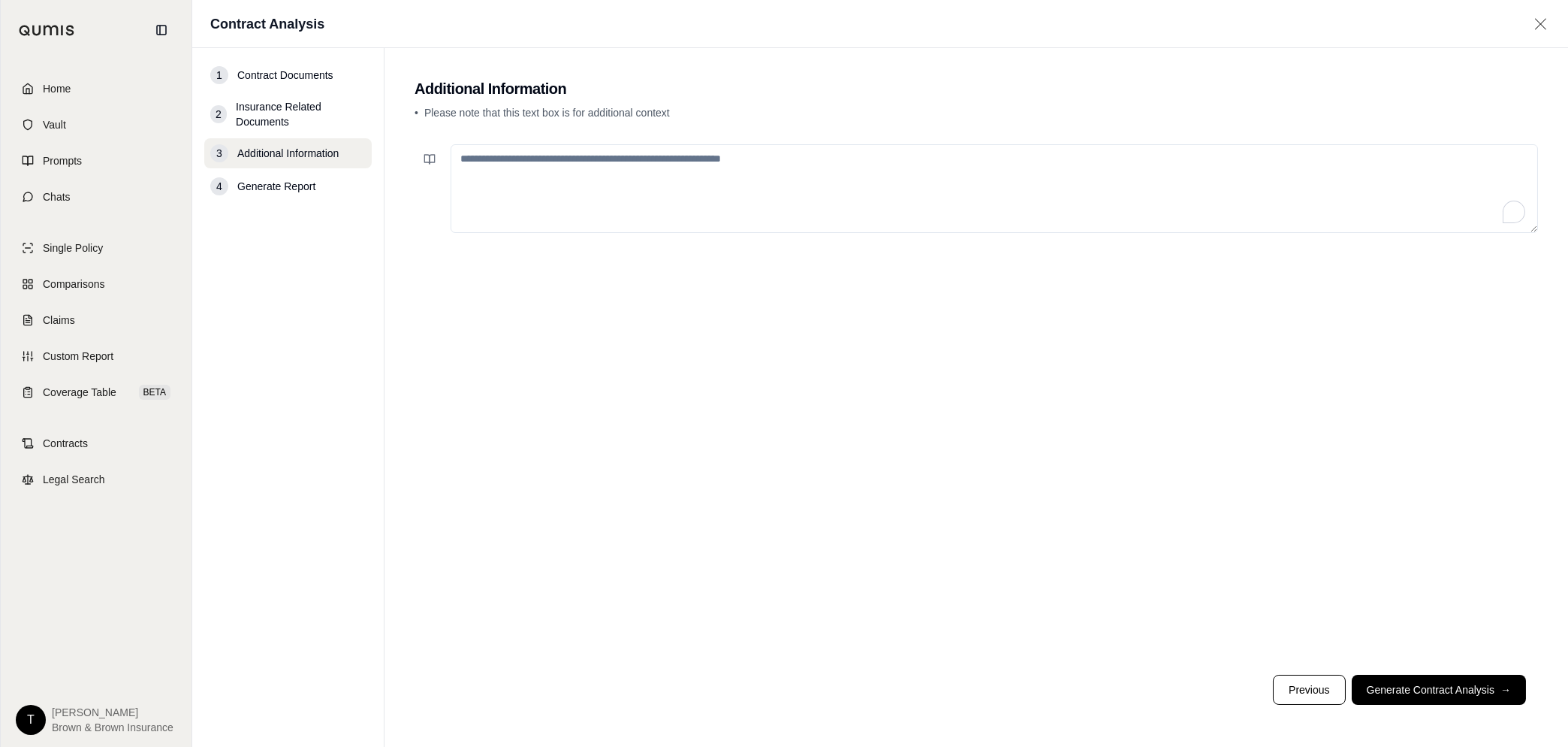
paste textarea "**********"
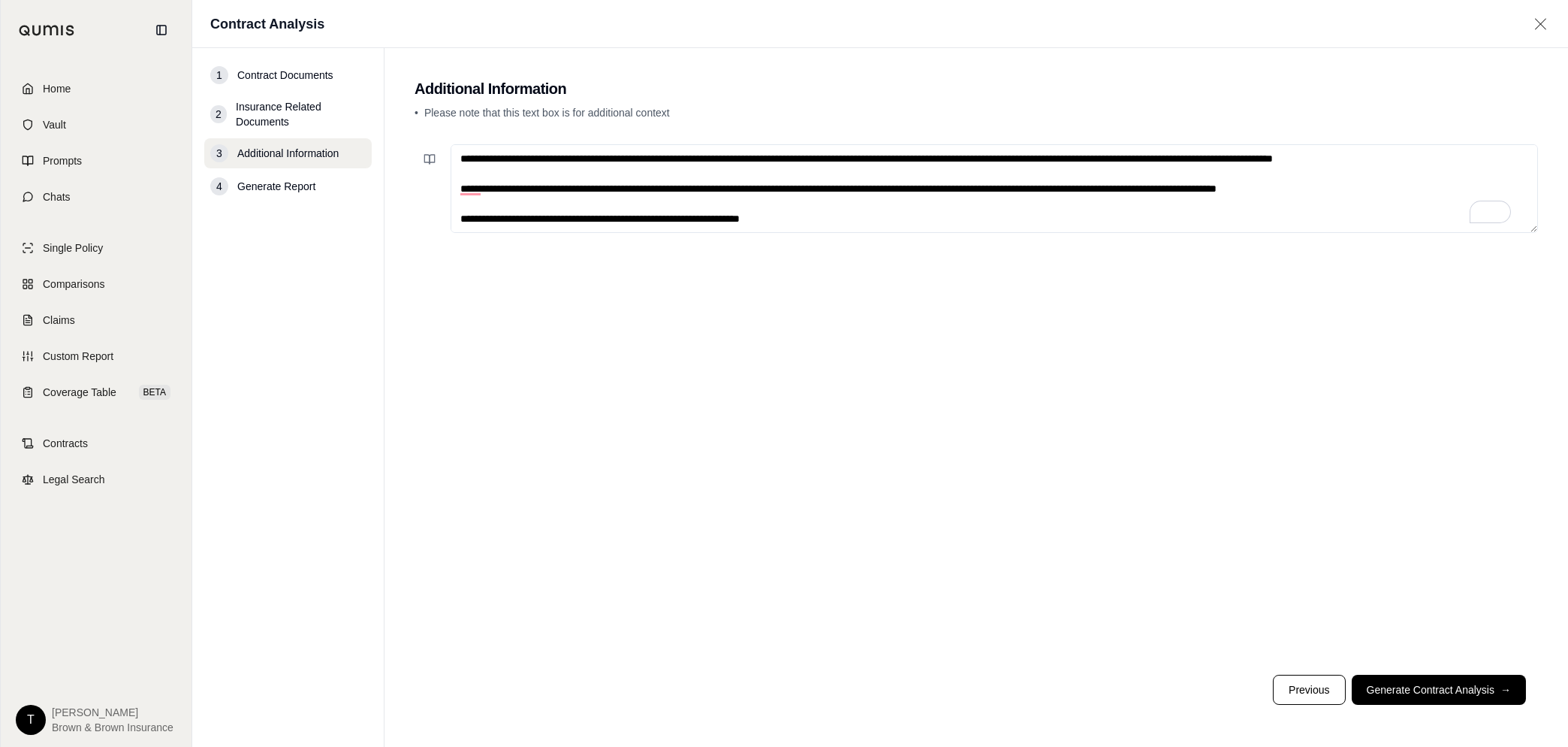
drag, startPoint x: 802, startPoint y: 186, endPoint x: 576, endPoint y: 186, distance: 226.0
click at [576, 186] on textarea "**********" at bounding box center [994, 188] width 1088 height 88
drag, startPoint x: 831, startPoint y: 186, endPoint x: 681, endPoint y: 187, distance: 150.0
click at [681, 187] on textarea "**********" at bounding box center [994, 188] width 1088 height 88
click at [1476, 156] on textarea "**********" at bounding box center [994, 188] width 1088 height 88
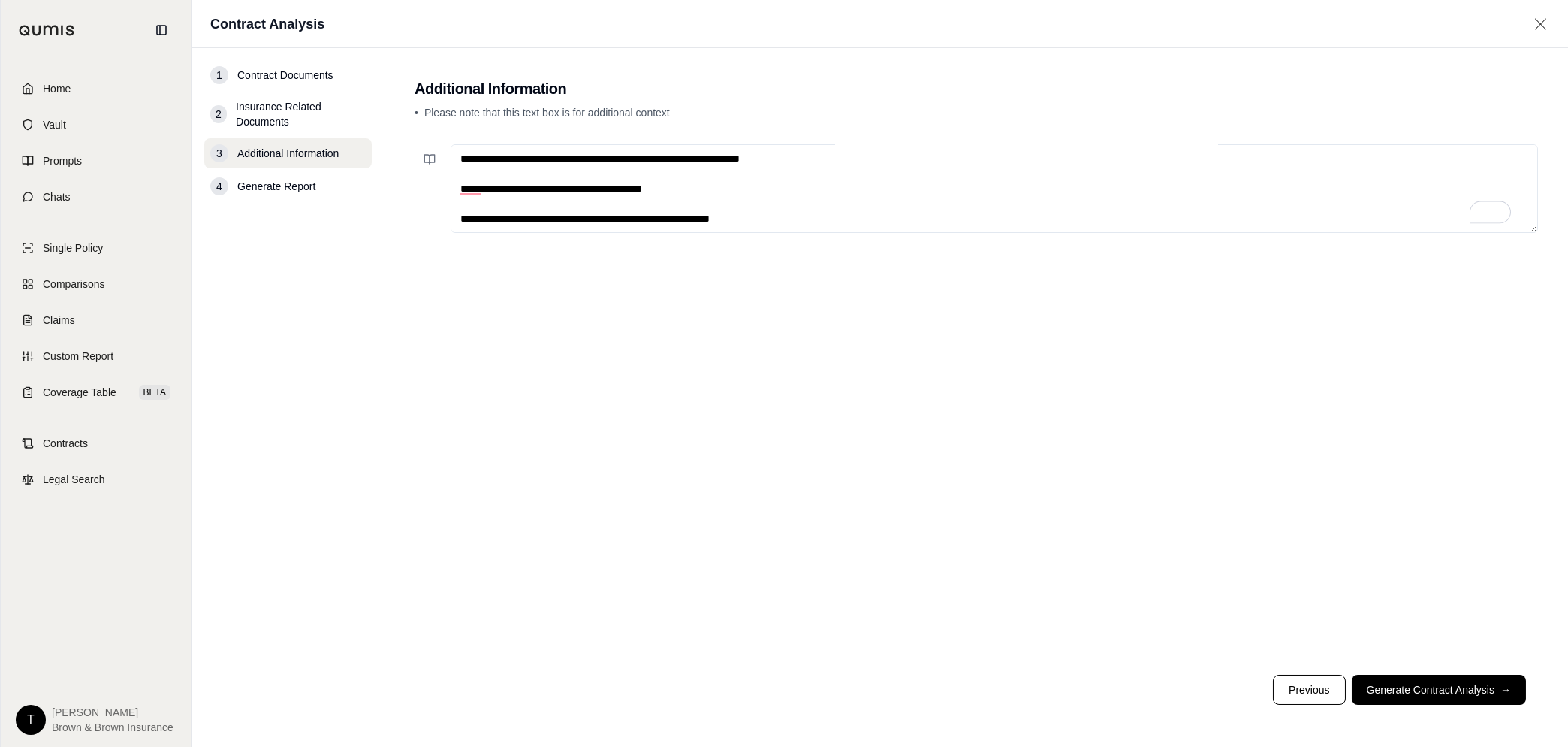
scroll to position [60, 0]
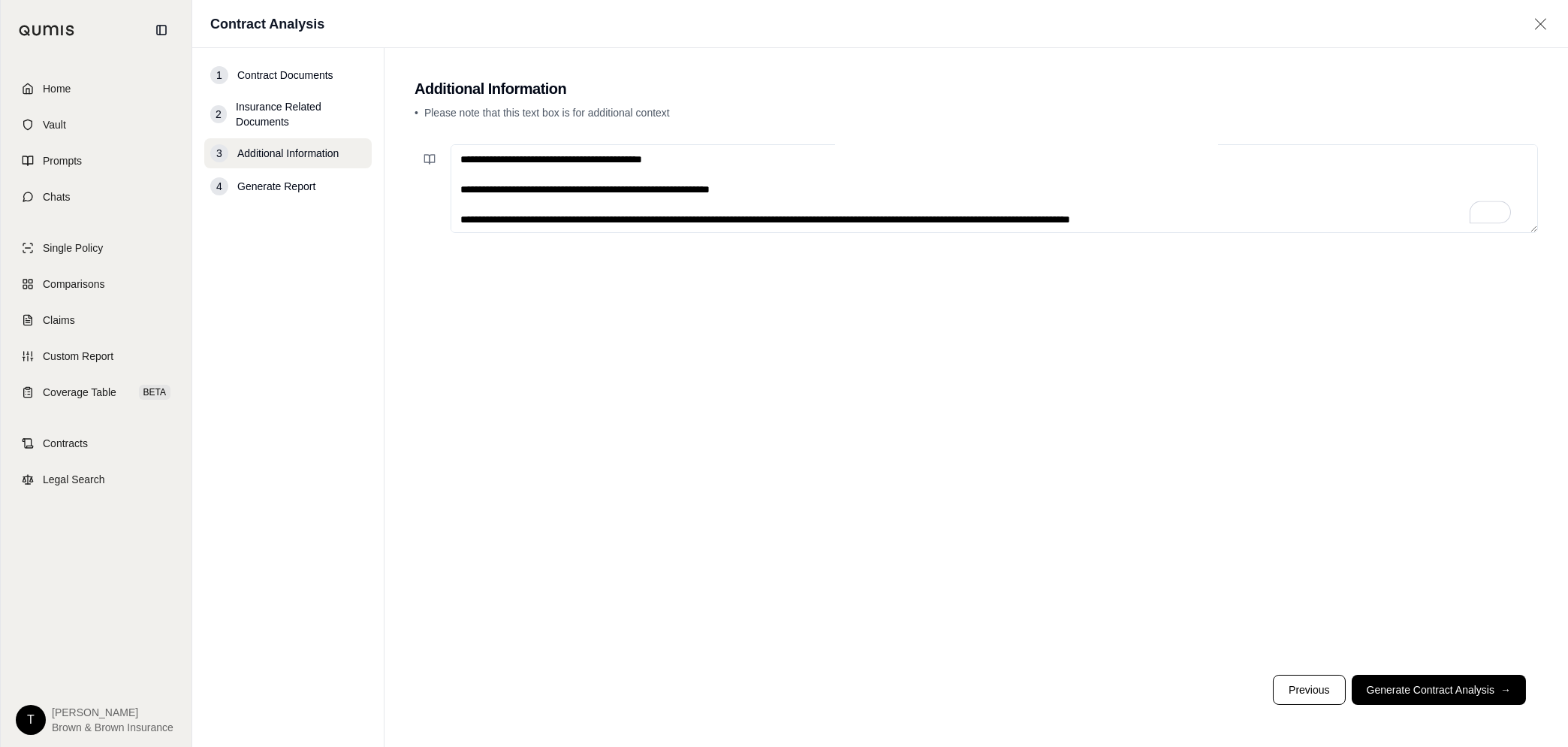
click at [810, 178] on textarea "**********" at bounding box center [994, 188] width 1088 height 88
click at [807, 188] on textarea "**********" at bounding box center [994, 188] width 1088 height 88
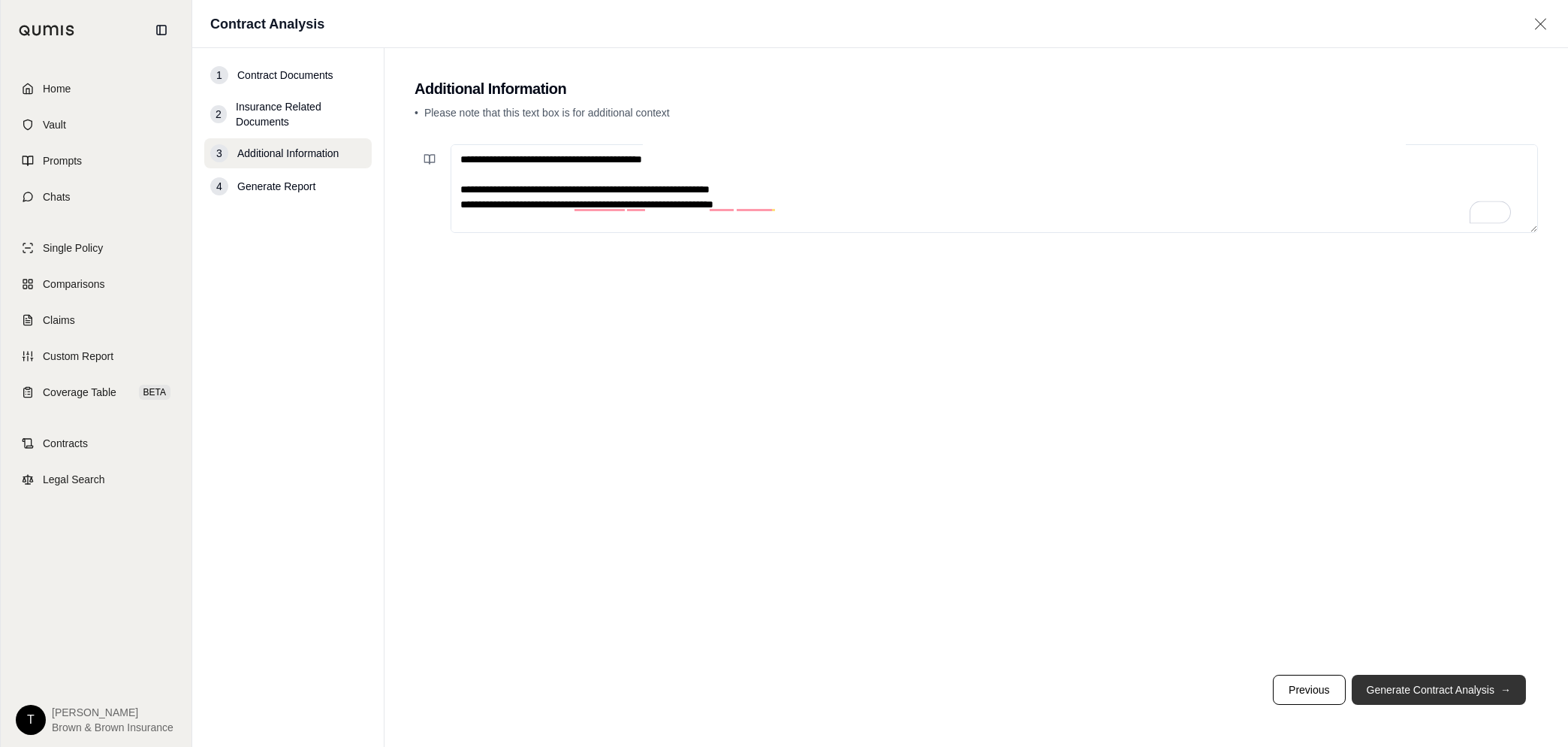
type textarea "**********"
click at [1424, 692] on button "Generate Contract Analysis →" at bounding box center [1439, 690] width 175 height 30
